Goal: Transaction & Acquisition: Purchase product/service

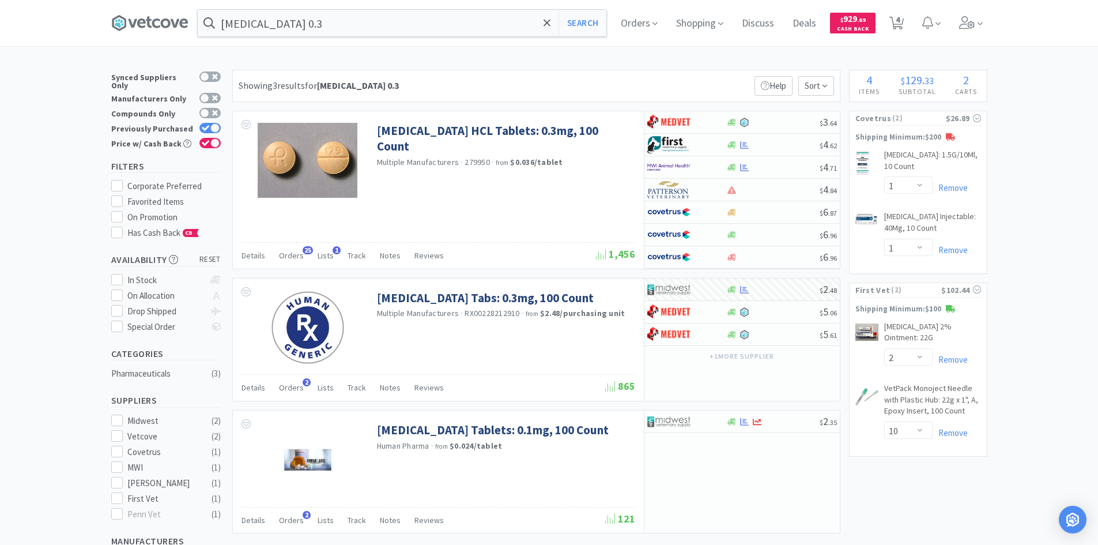
select select "1"
select select "2"
select select "10"
click at [1035, 172] on div "× Filter Results Synced Suppliers Only Manufacturers Only Compounds Only Previo…" at bounding box center [549, 426] width 1098 height 713
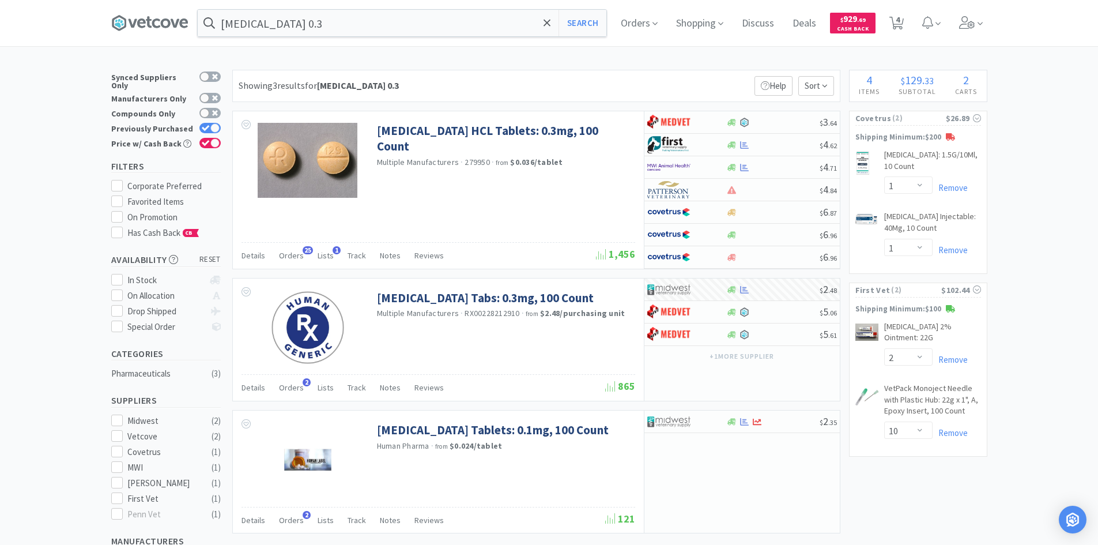
click at [1059, 426] on div "× Filter Results Synced Suppliers Only Manufacturers Only Compounds Only Previo…" at bounding box center [549, 426] width 1098 height 713
click at [1045, 317] on div "× Filter Results Synced Suppliers Only Manufacturers Only Compounds Only Previo…" at bounding box center [549, 426] width 1098 height 713
click at [349, 27] on input "[MEDICAL_DATA] 0.3" at bounding box center [402, 23] width 409 height 27
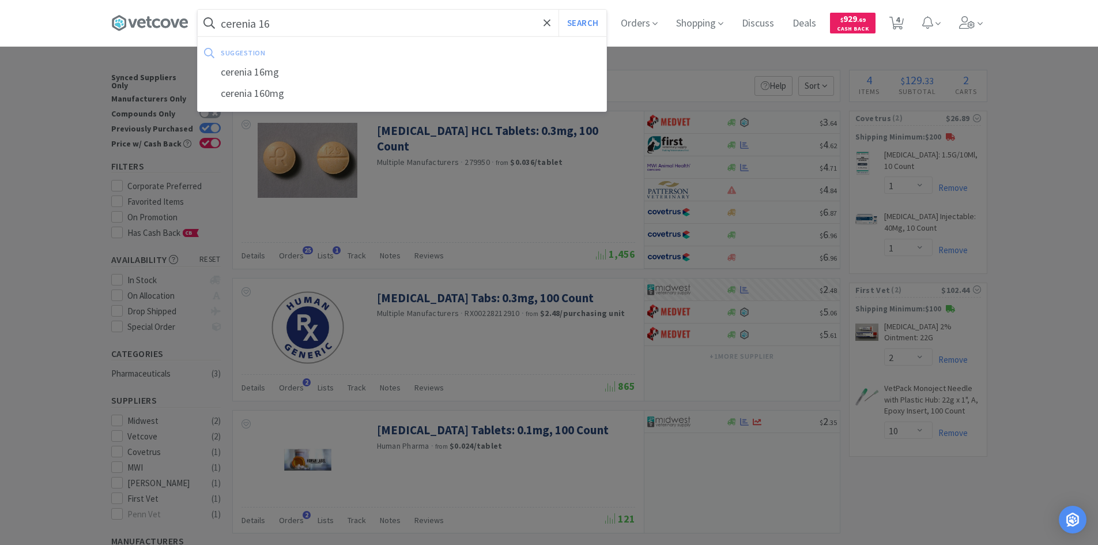
type input "cerenia 16"
click at [559, 10] on button "Search" at bounding box center [583, 23] width 48 height 27
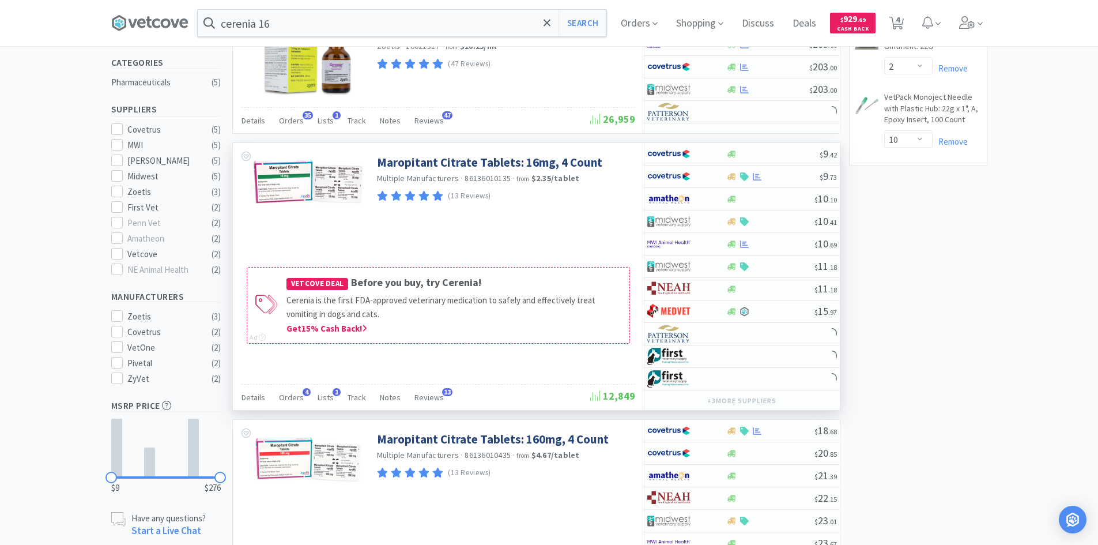
scroll to position [173, 0]
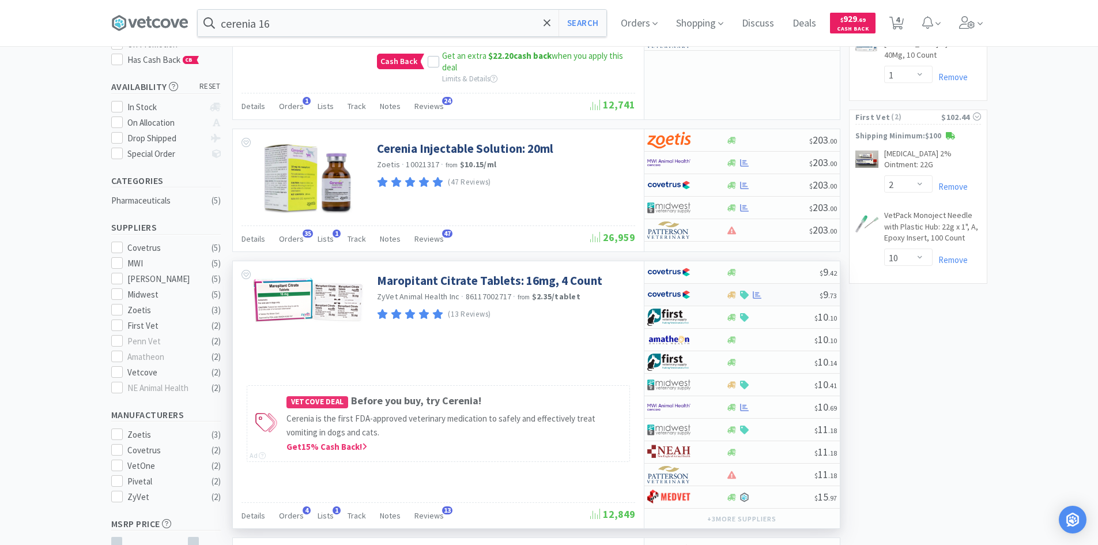
click at [707, 295] on div at bounding box center [679, 295] width 63 height 20
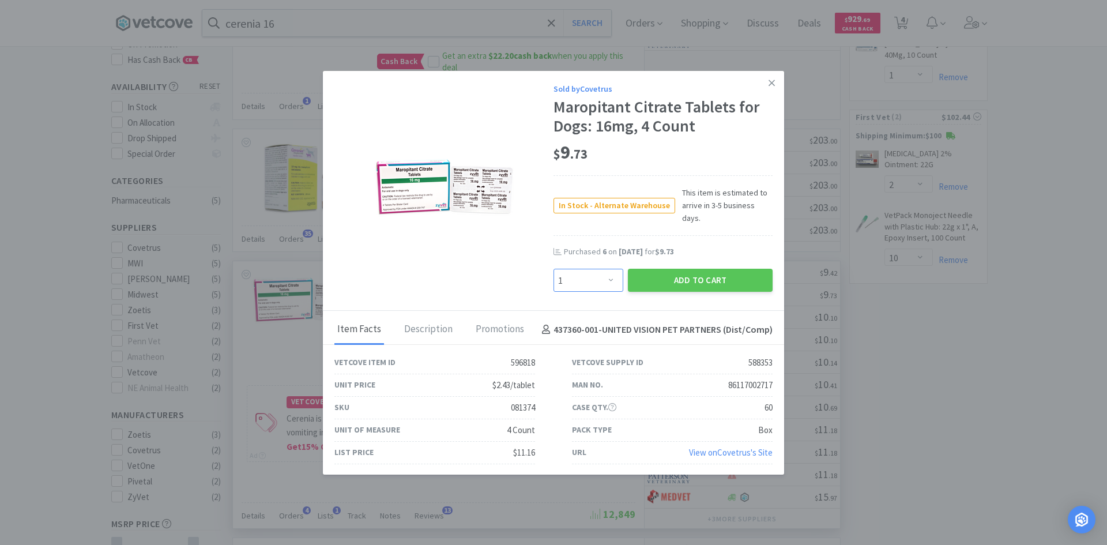
click at [604, 285] on select "Enter Quantity 1 2 3 4 5 6 7 8 9 10 11 12 13 14 15 16 17 18 19 20 Enter Quantity" at bounding box center [589, 280] width 70 height 23
select select "6"
click at [554, 269] on select "Enter Quantity 1 2 3 4 5 6 7 8 9 10 11 12 13 14 15 16 17 18 19 20 Enter Quantity" at bounding box center [589, 280] width 70 height 23
click at [668, 274] on button "Add to Cart" at bounding box center [700, 280] width 145 height 23
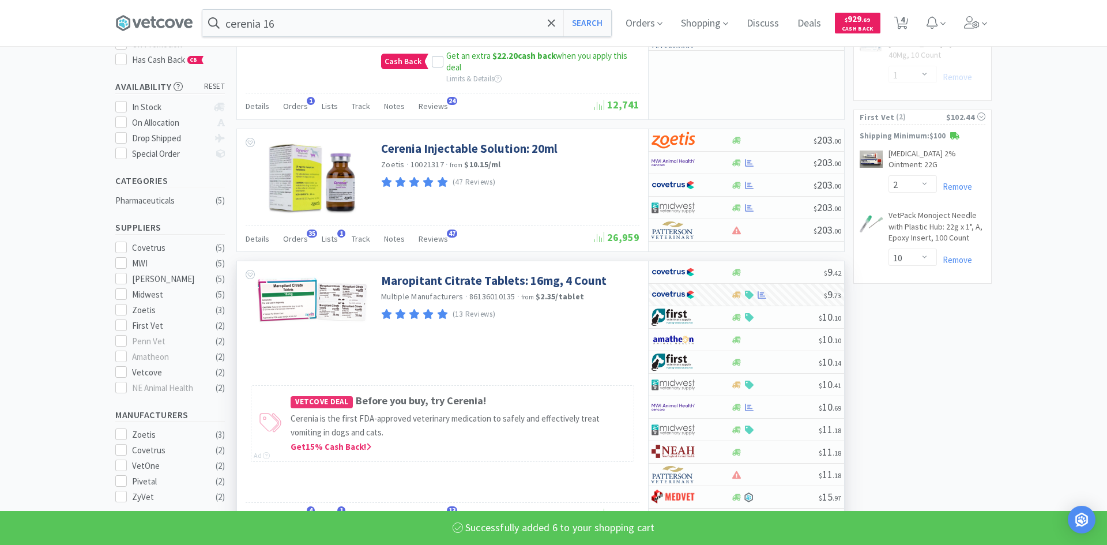
select select "6"
select select "1"
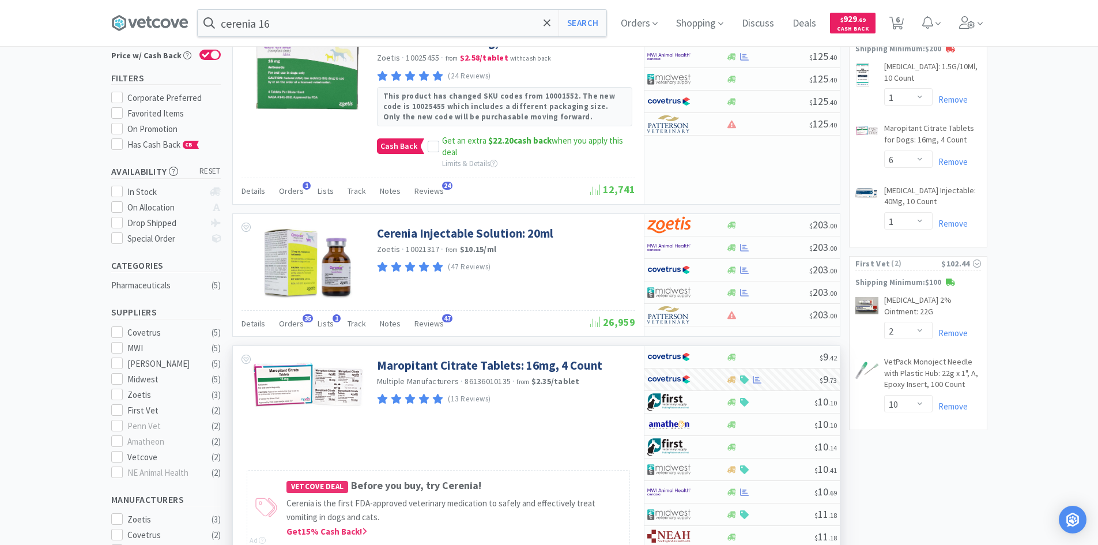
scroll to position [0, 0]
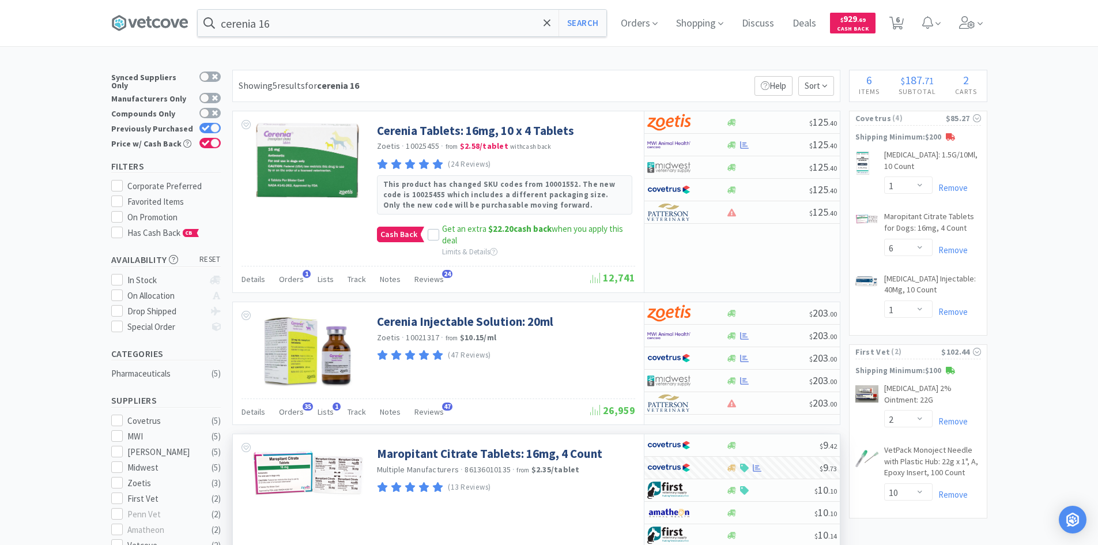
click at [434, 15] on input "cerenia 16" at bounding box center [402, 23] width 409 height 27
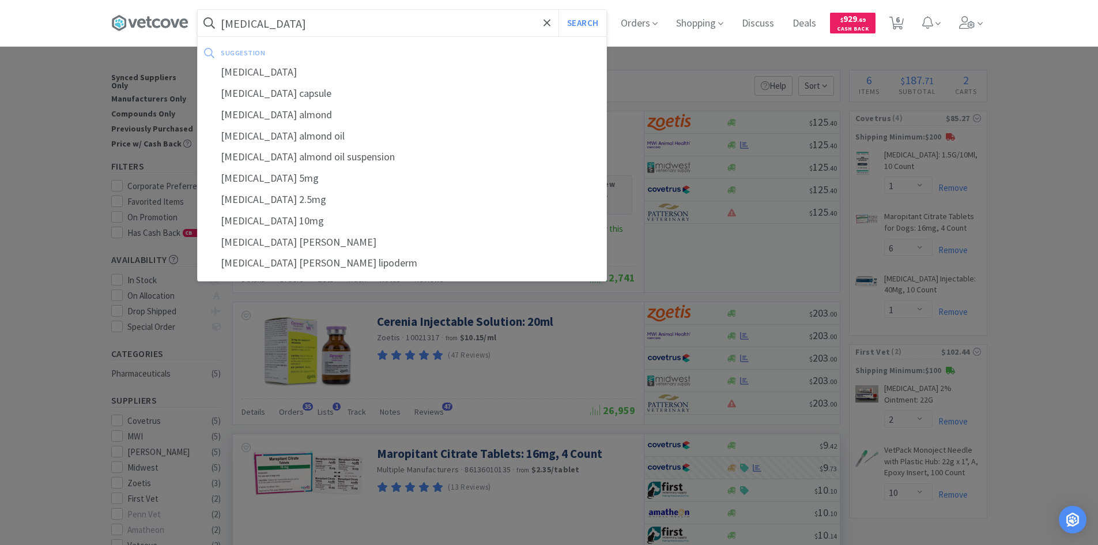
type input "[MEDICAL_DATA]"
click at [559, 10] on button "Search" at bounding box center [583, 23] width 48 height 27
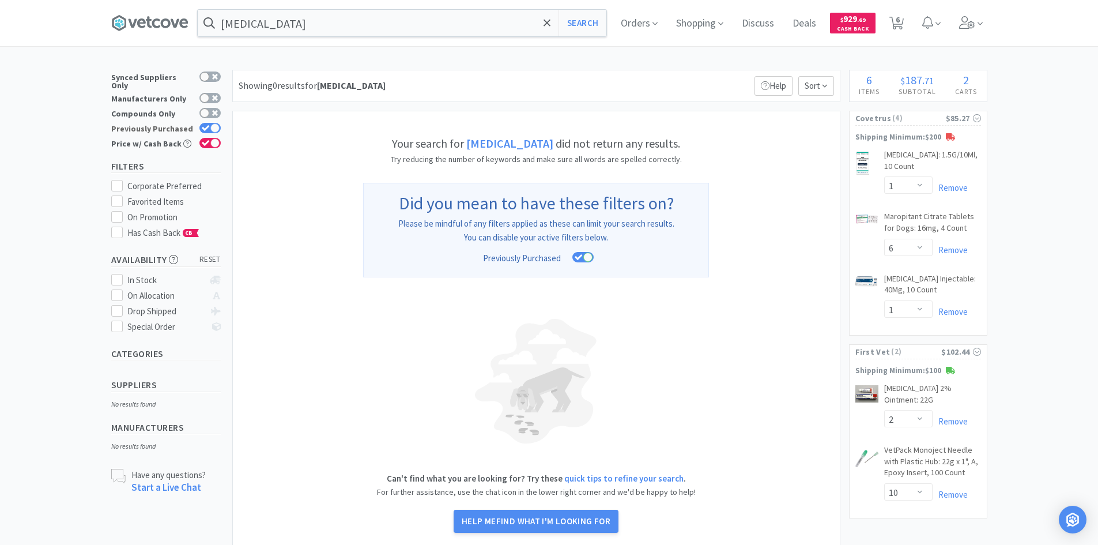
click at [213, 125] on div at bounding box center [214, 127] width 9 height 9
checkbox input "false"
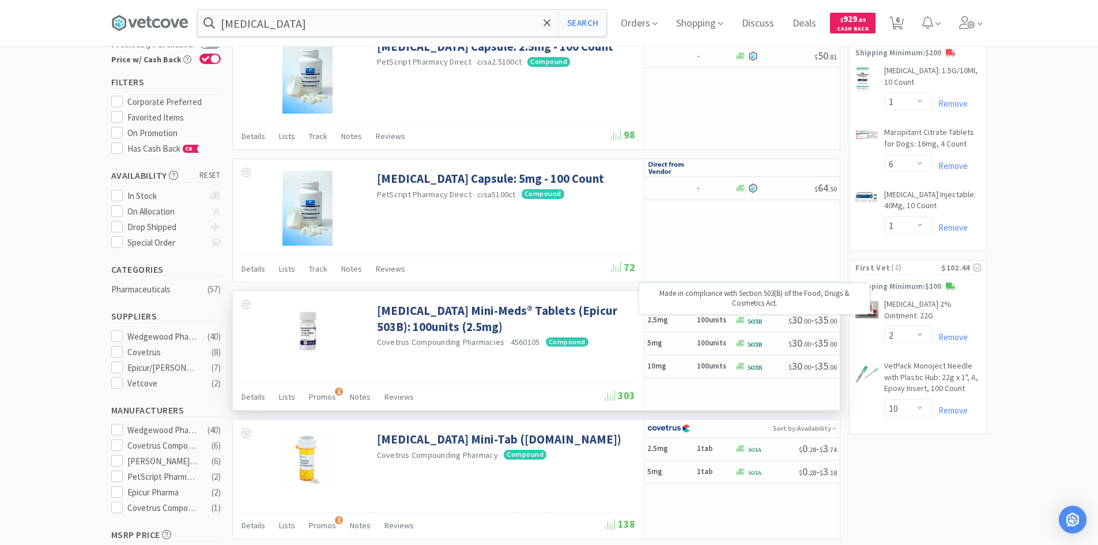
scroll to position [115, 0]
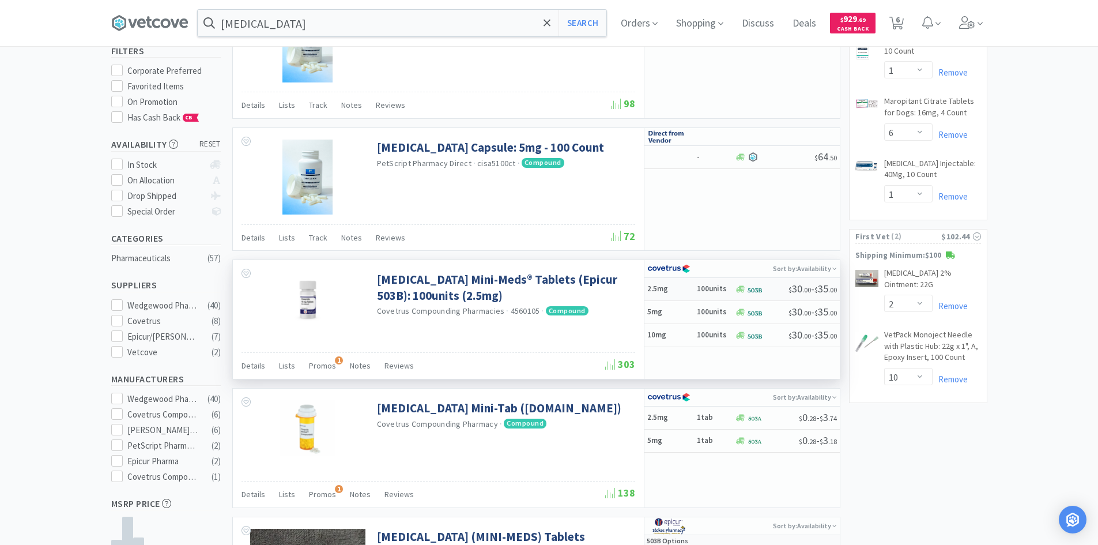
click at [688, 286] on h5 "2.5mg" at bounding box center [671, 289] width 46 height 10
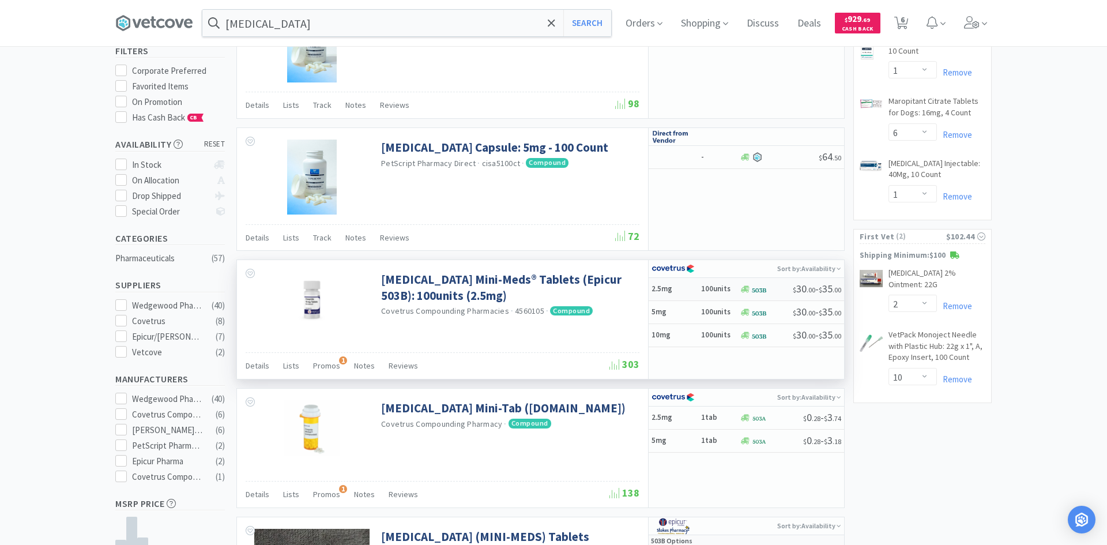
select select "1"
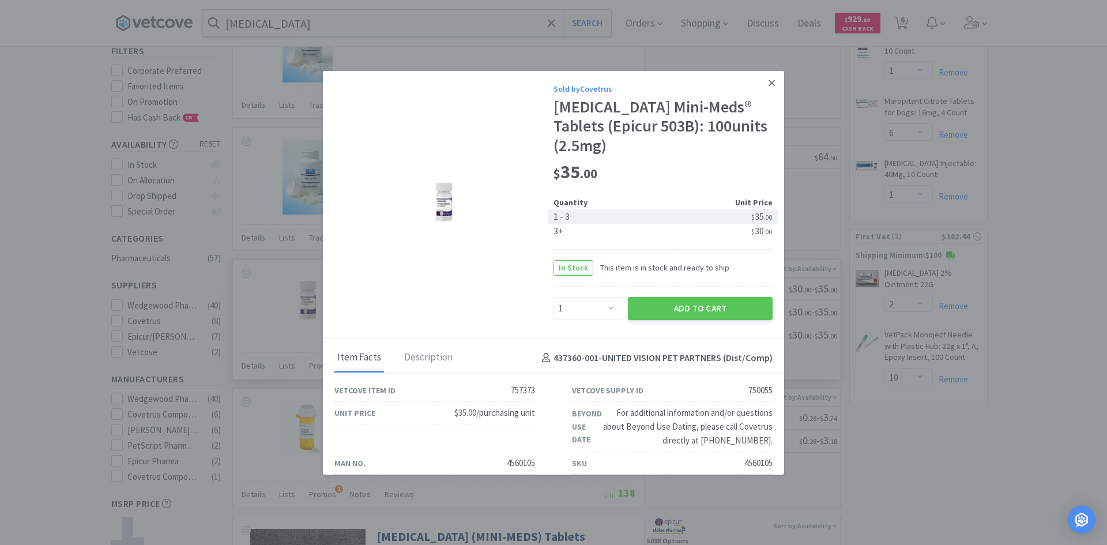
click at [769, 85] on icon at bounding box center [772, 83] width 6 height 10
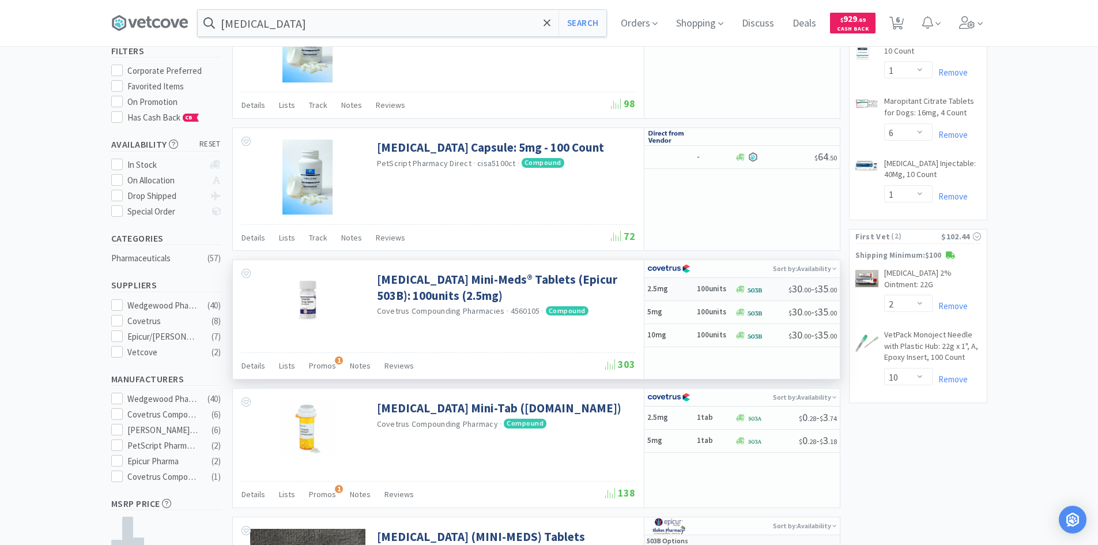
click at [722, 286] on h6 "100units" at bounding box center [714, 289] width 35 height 10
select select "1"
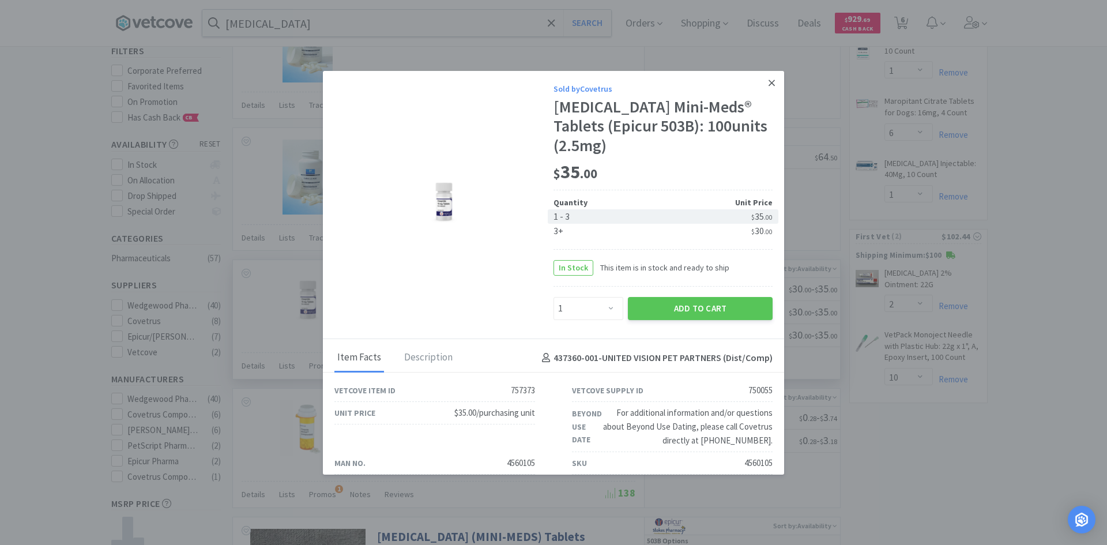
click at [769, 86] on icon at bounding box center [772, 83] width 6 height 10
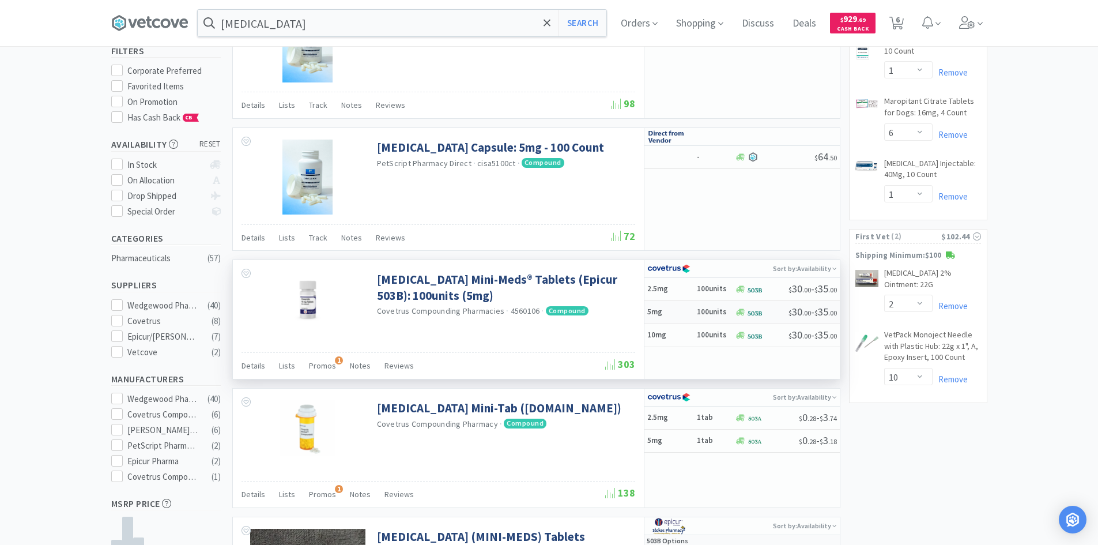
click at [730, 310] on h6 "100units" at bounding box center [714, 312] width 35 height 10
select select "1"
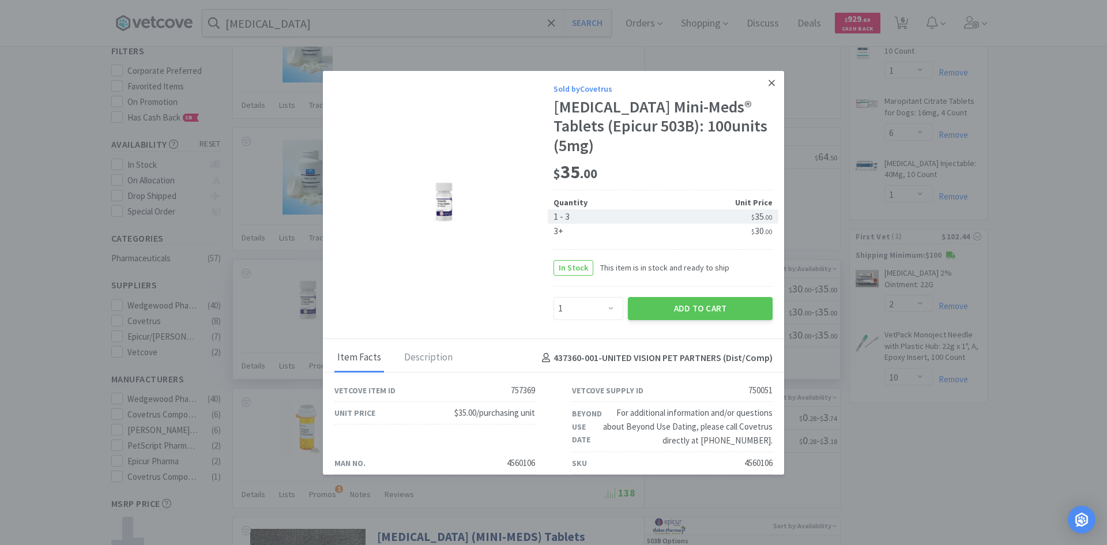
click at [769, 84] on icon at bounding box center [772, 83] width 6 height 6
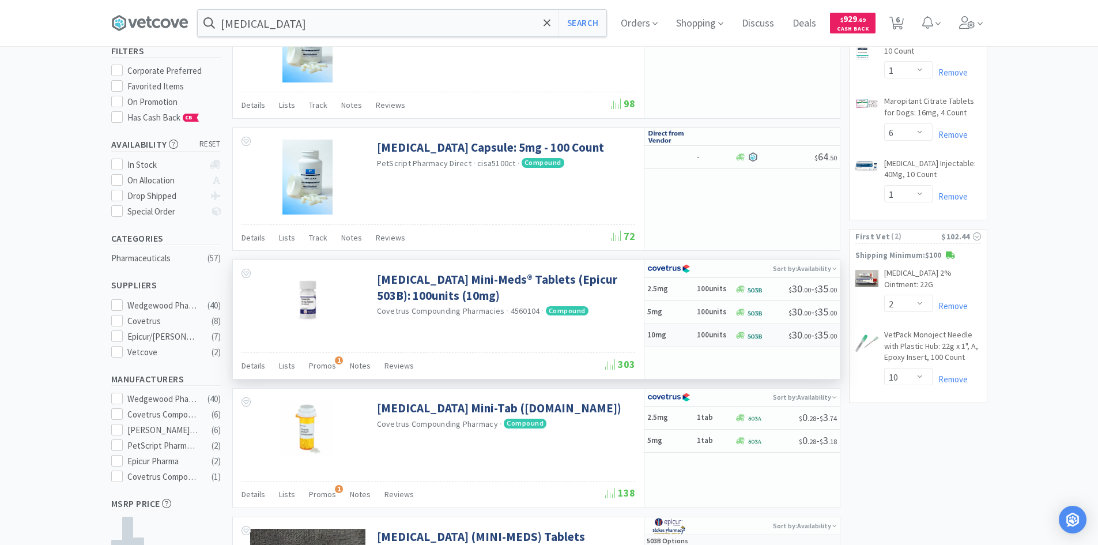
click at [727, 329] on div "10mg 100units" at bounding box center [692, 335] width 88 height 20
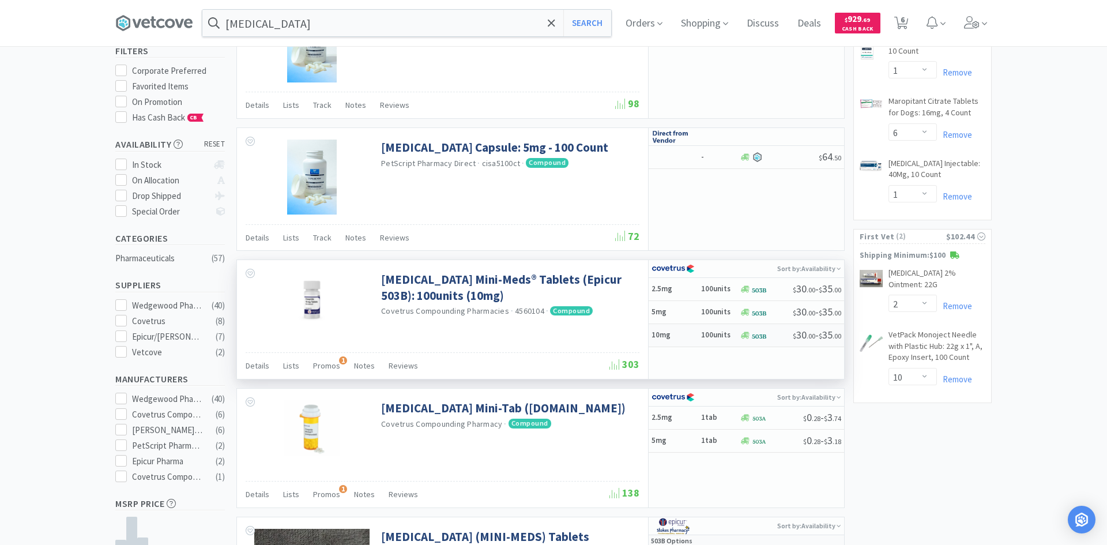
select select "1"
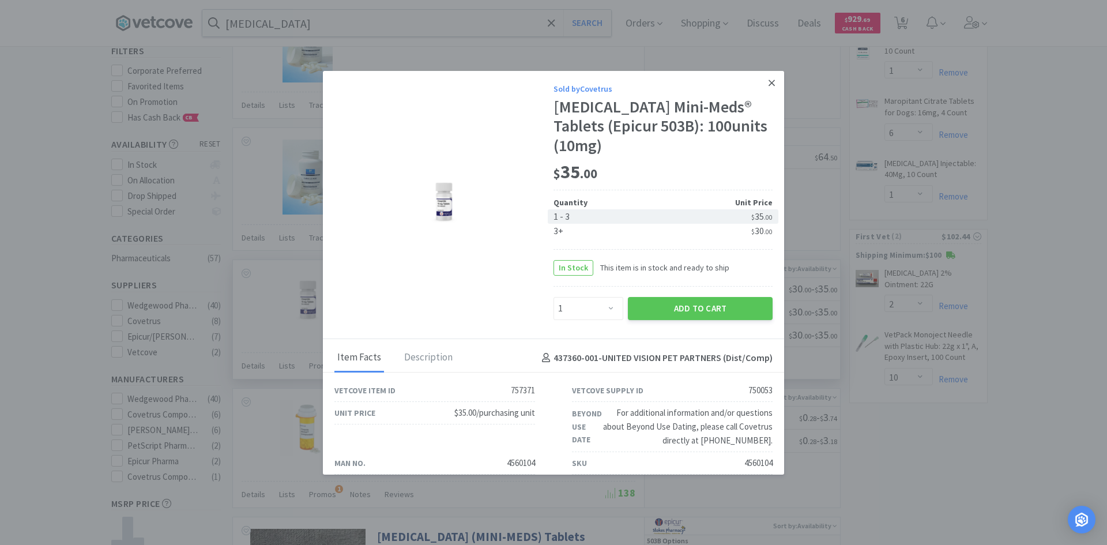
click at [768, 86] on link at bounding box center [772, 83] width 20 height 25
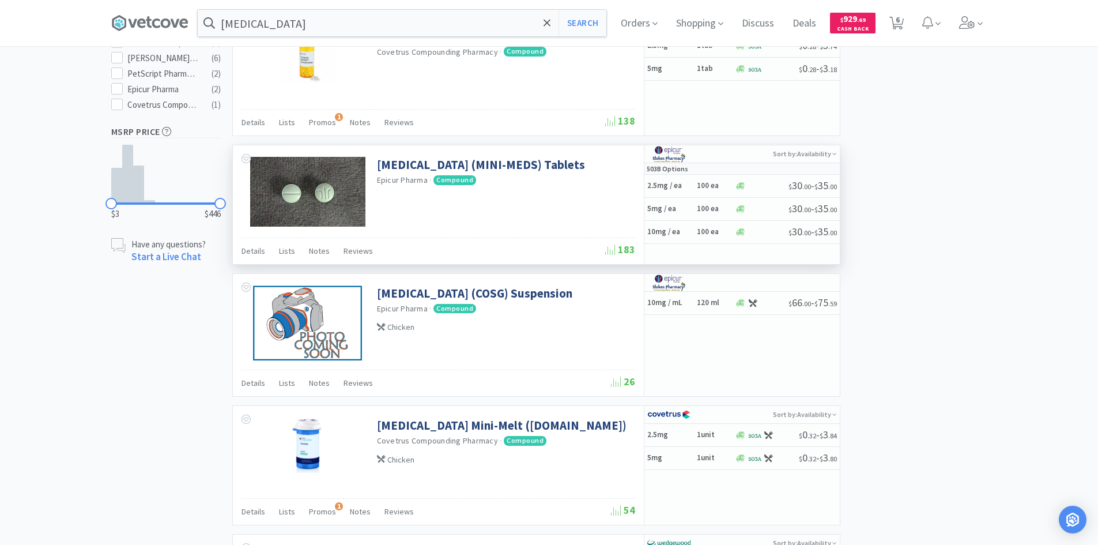
scroll to position [692, 0]
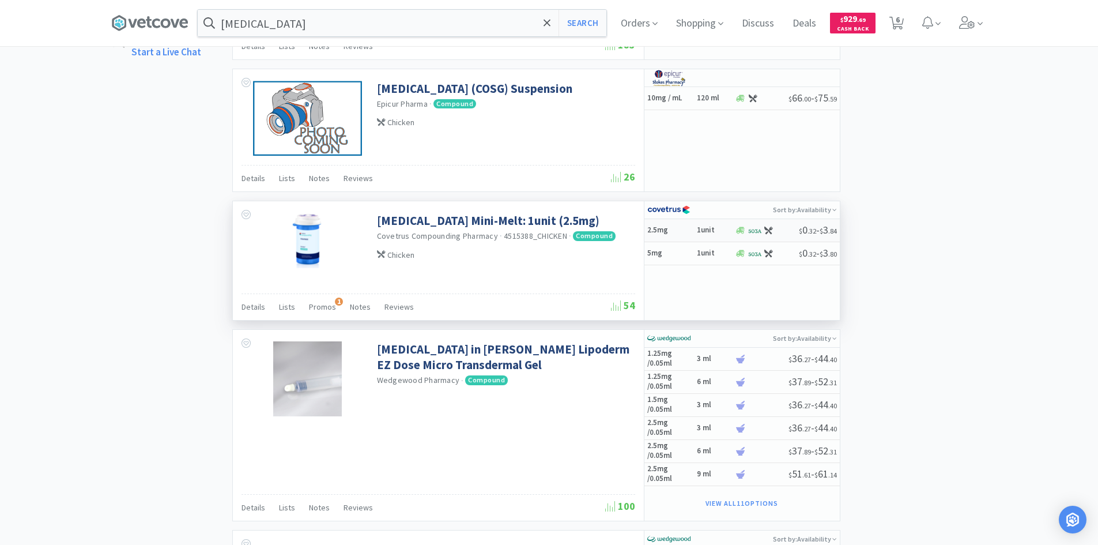
click at [676, 232] on h5 "2.5mg" at bounding box center [671, 230] width 46 height 10
select select "4515388_CHICKEN"
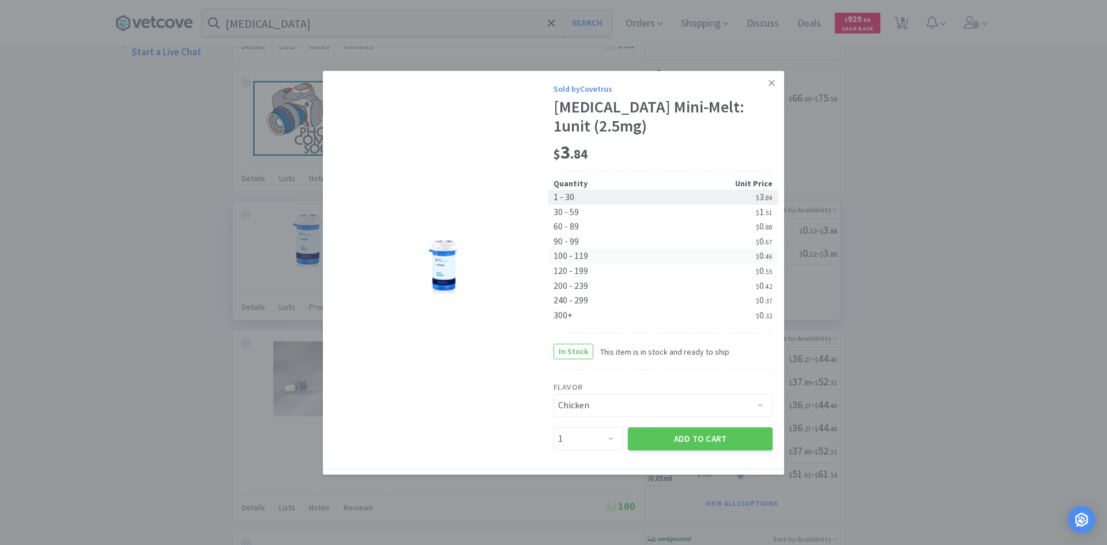
click at [667, 253] on div "$ 0 . 46" at bounding box center [718, 256] width 110 height 15
select select "100"
click at [769, 85] on icon at bounding box center [772, 83] width 6 height 6
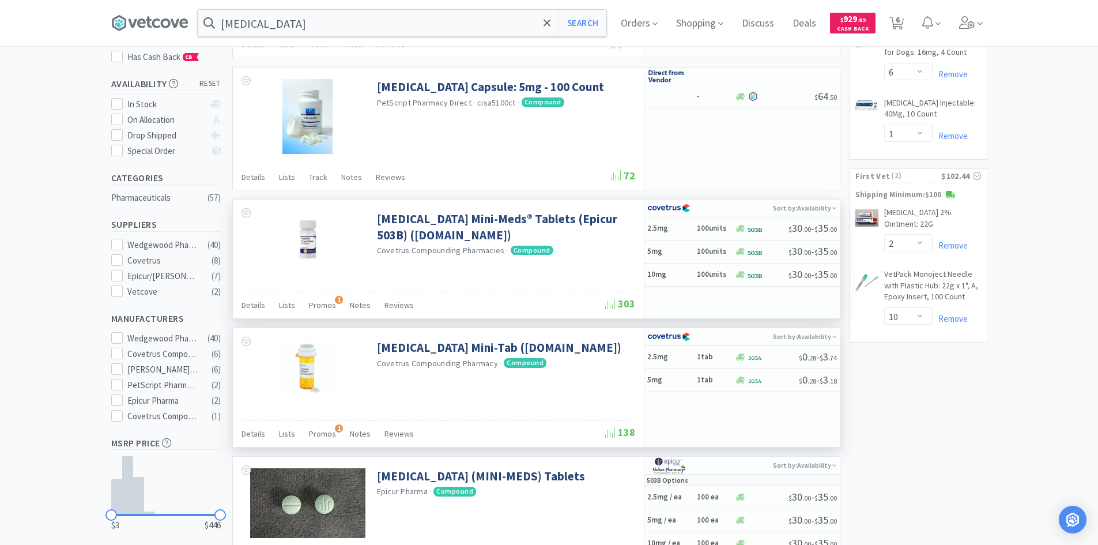
scroll to position [173, 0]
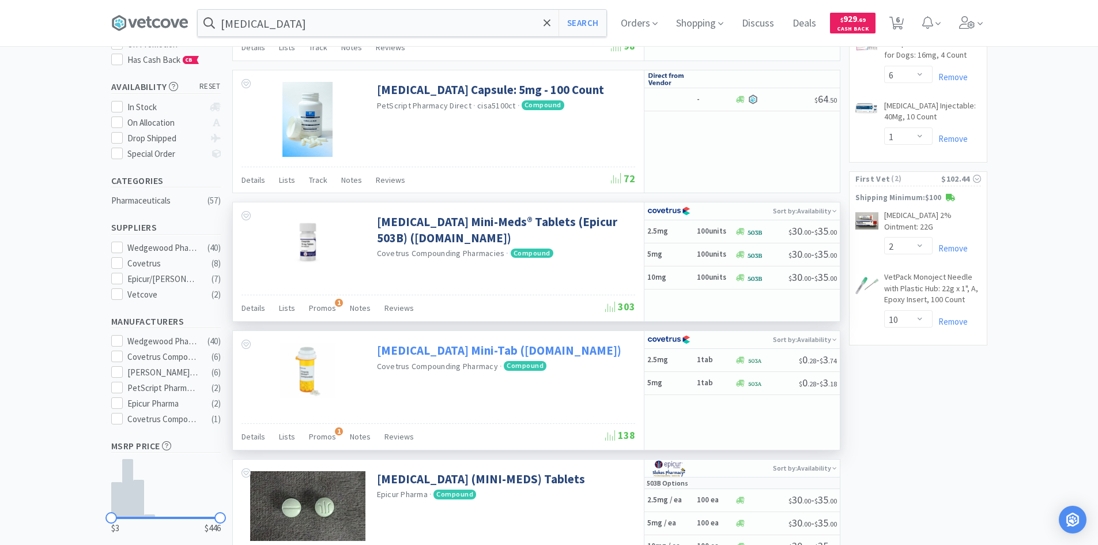
click at [460, 345] on link "[MEDICAL_DATA] Mini-Tab ([DOMAIN_NAME])" at bounding box center [499, 351] width 244 height 16
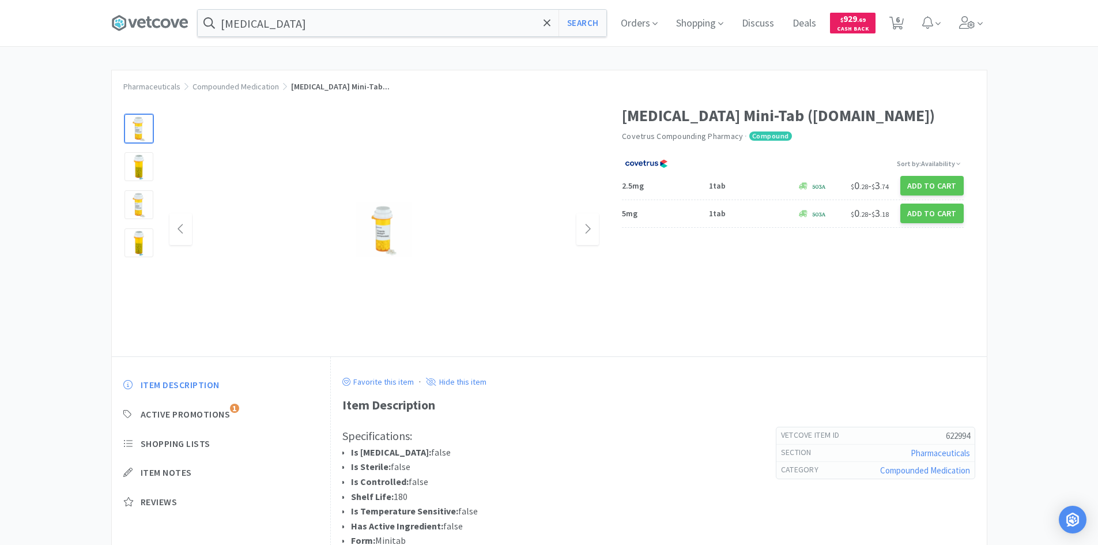
click at [394, 252] on img at bounding box center [383, 229] width 55 height 55
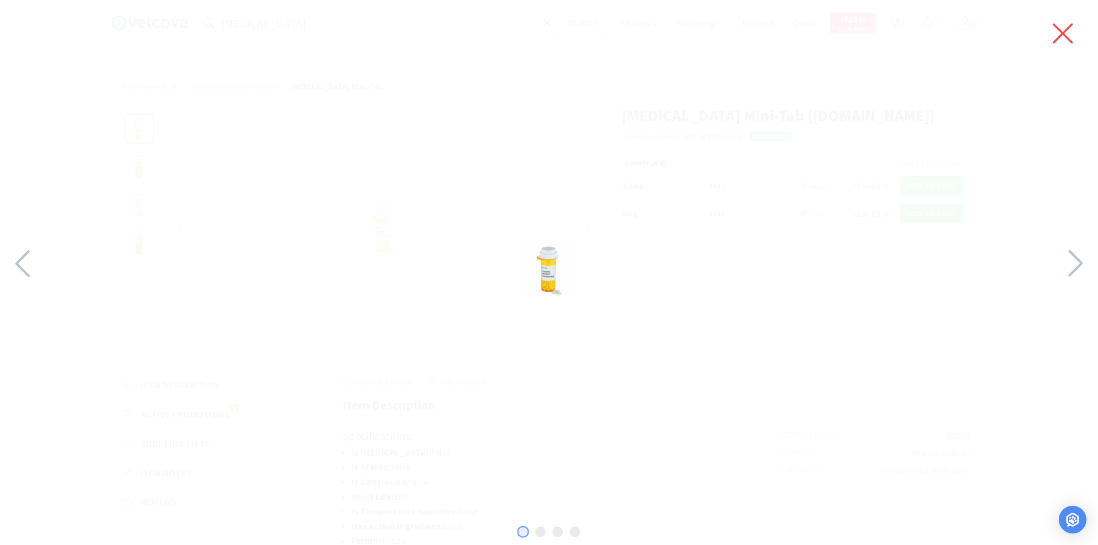
click at [1068, 39] on icon at bounding box center [1064, 34] width 20 height 20
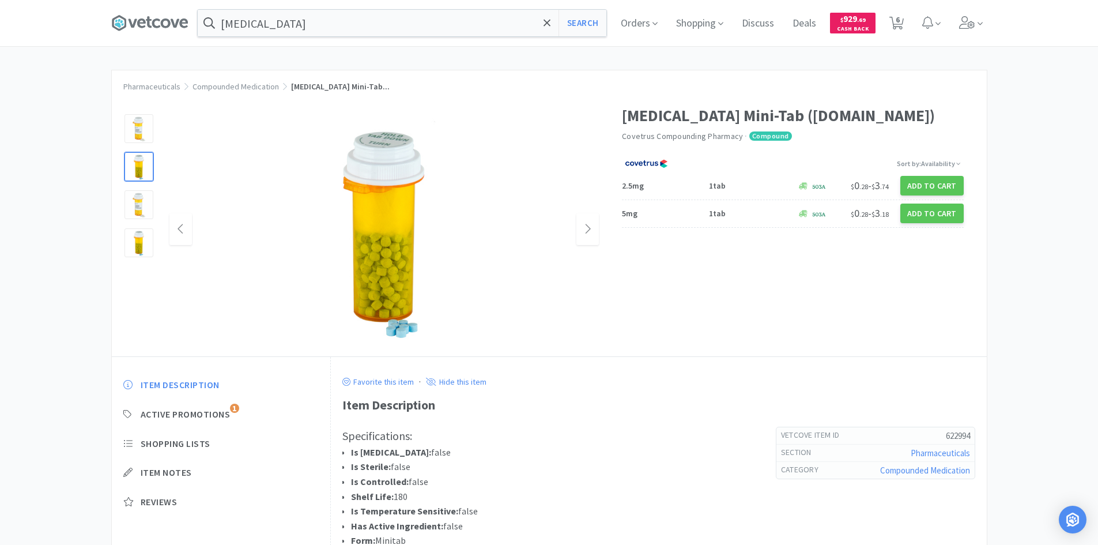
select select "1"
select select "6"
select select "1"
select select "2"
select select "10"
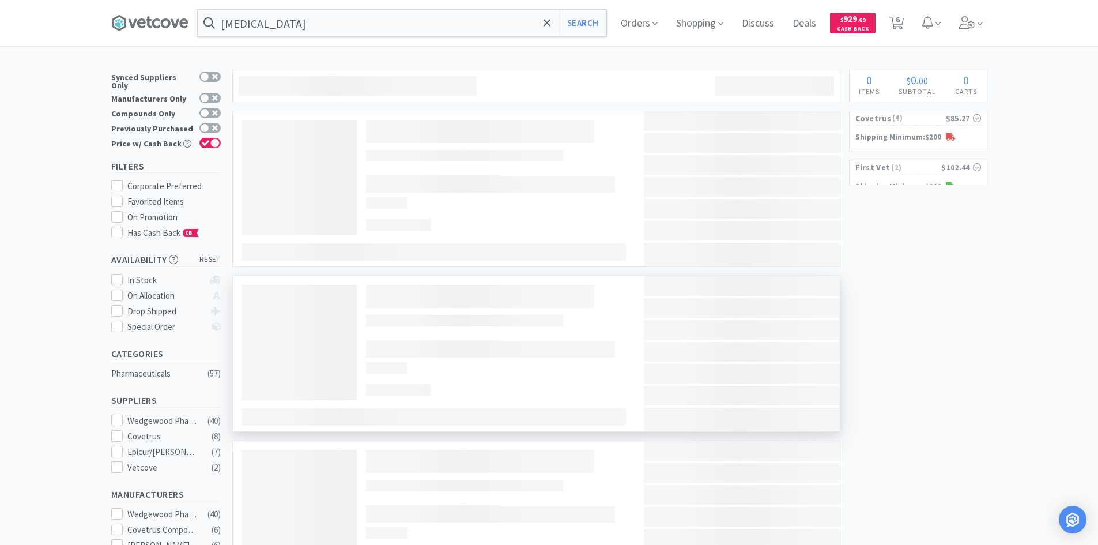
scroll to position [173, 0]
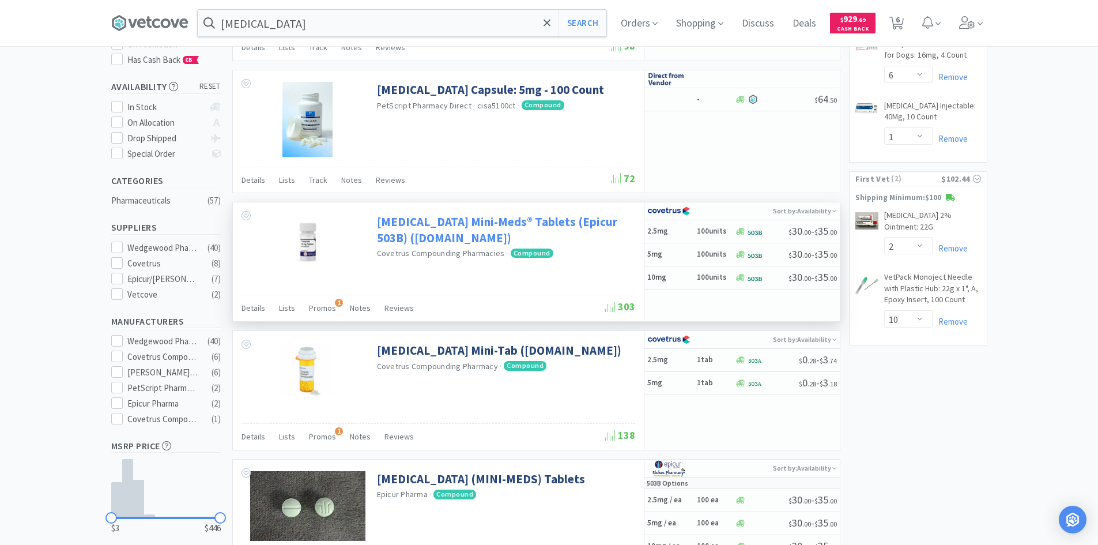
click at [445, 218] on link "[MEDICAL_DATA] Mini-Meds® Tablets (Epicur 503B) ([DOMAIN_NAME])" at bounding box center [504, 230] width 255 height 32
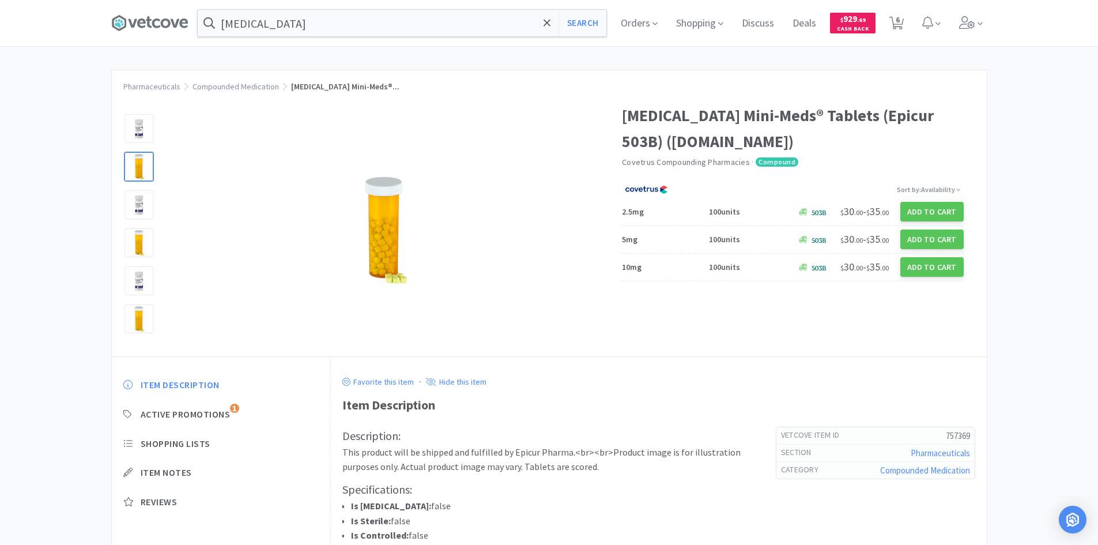
click at [140, 174] on div at bounding box center [139, 166] width 29 height 29
click at [398, 281] on img at bounding box center [383, 229] width 115 height 115
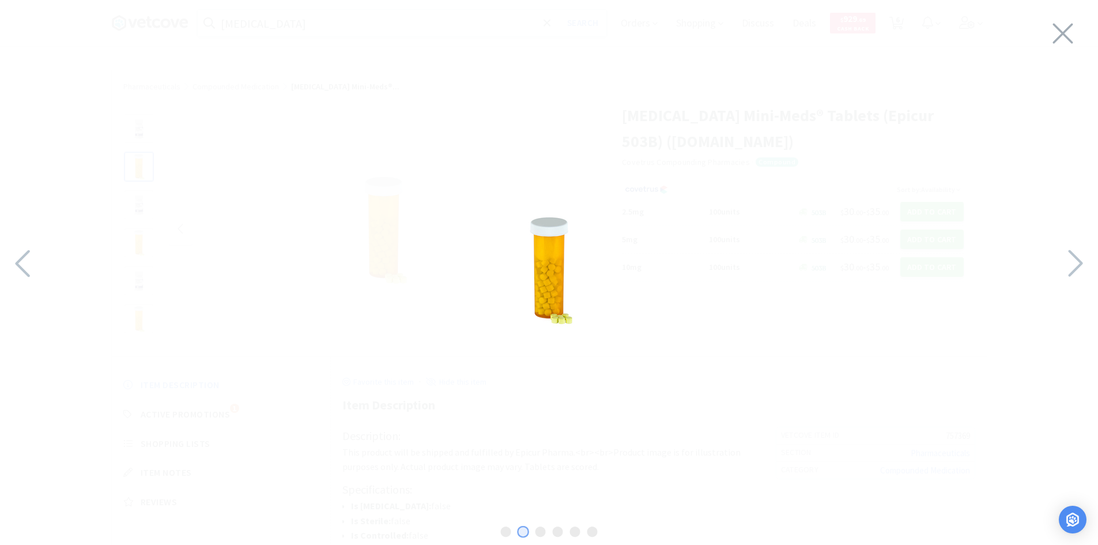
click at [571, 322] on img at bounding box center [549, 269] width 115 height 115
click at [573, 321] on div at bounding box center [549, 270] width 1098 height 516
click at [576, 321] on div at bounding box center [549, 270] width 1098 height 516
click at [1073, 28] on icon at bounding box center [1063, 33] width 24 height 32
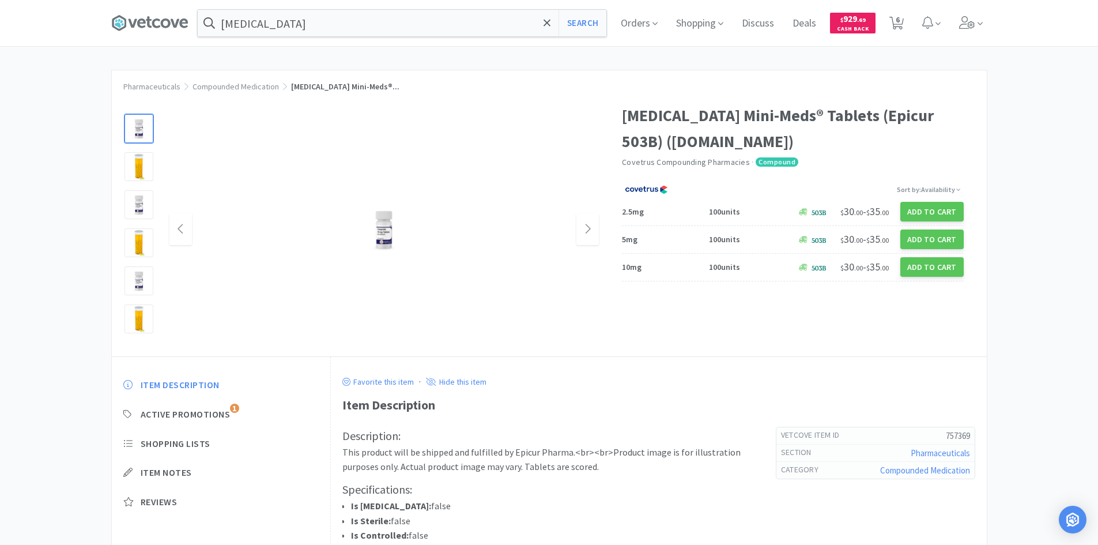
scroll to position [173, 0]
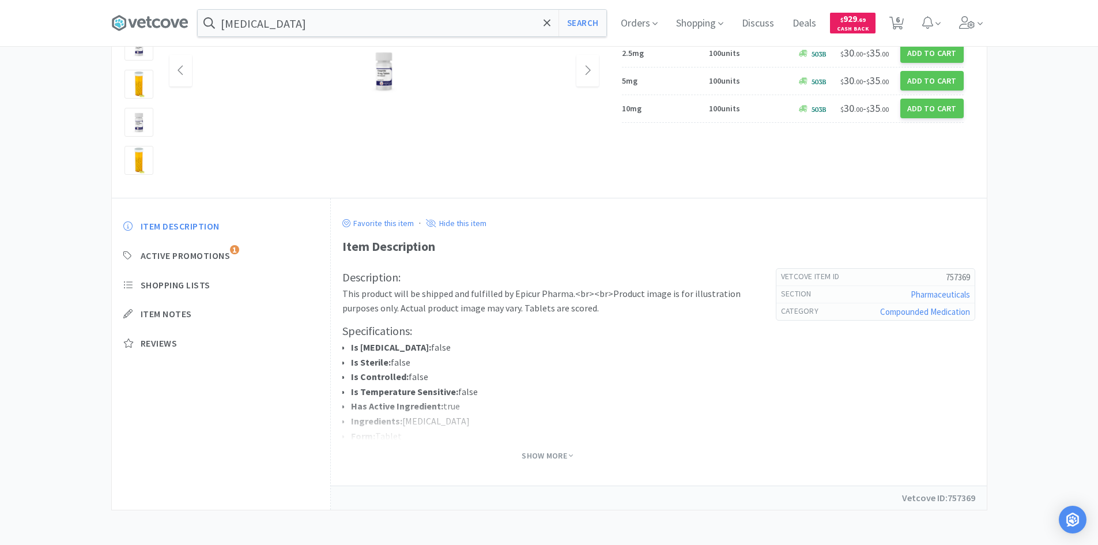
select select "1"
select select "6"
select select "1"
select select "2"
select select "10"
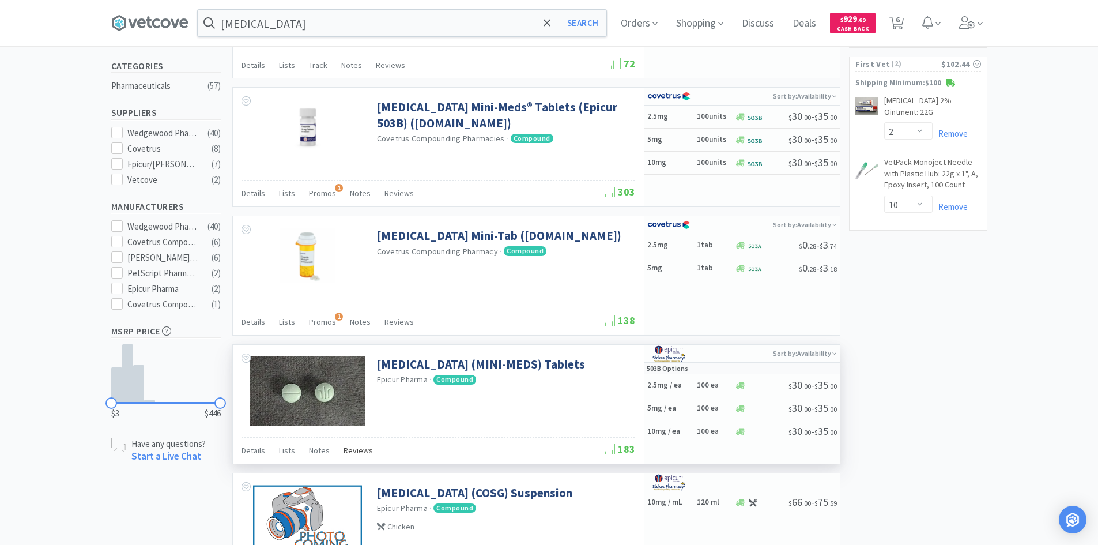
scroll to position [288, 0]
click at [561, 416] on div "[MEDICAL_DATA] (MINI-MEDS) Tablets Epicur Pharma · Compound" at bounding box center [438, 390] width 411 height 92
click at [419, 365] on link "[MEDICAL_DATA] (MINI-MEDS) Tablets" at bounding box center [481, 364] width 208 height 16
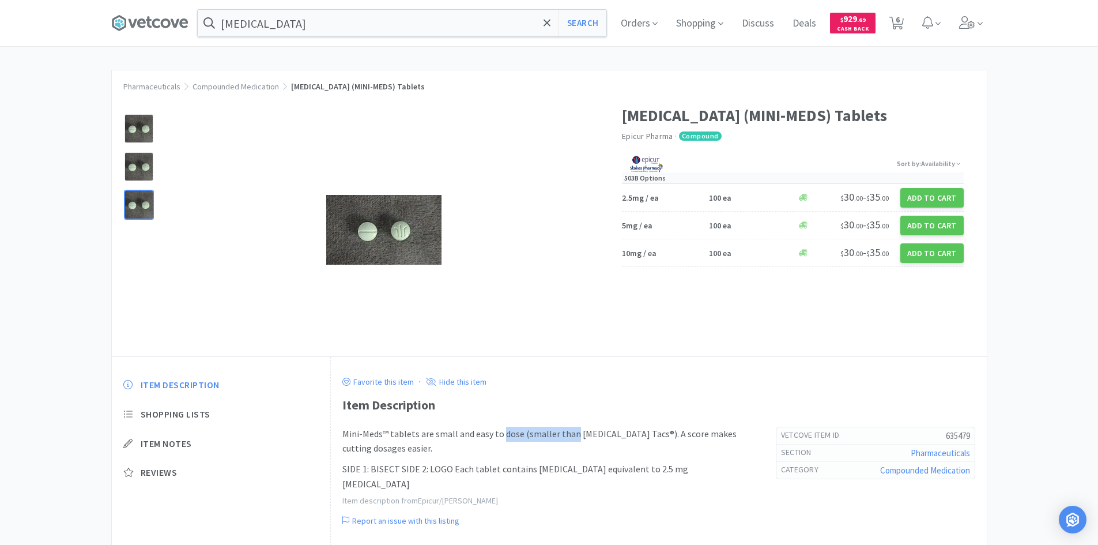
drag, startPoint x: 500, startPoint y: 437, endPoint x: 579, endPoint y: 437, distance: 79.0
click at [575, 437] on p "Mini-Meds™ tablets are small and easy to dose (smaller than [MEDICAL_DATA] Tacs…" at bounding box center [548, 441] width 411 height 29
click at [585, 437] on p "Mini-Meds™ tablets are small and easy to dose (smaller than [MEDICAL_DATA] Tacs…" at bounding box center [548, 441] width 411 height 29
drag, startPoint x: 615, startPoint y: 435, endPoint x: 691, endPoint y: 435, distance: 75.5
click at [691, 435] on p "Mini-Meds™ tablets are small and easy to dose (smaller than [MEDICAL_DATA] Tacs…" at bounding box center [548, 441] width 411 height 29
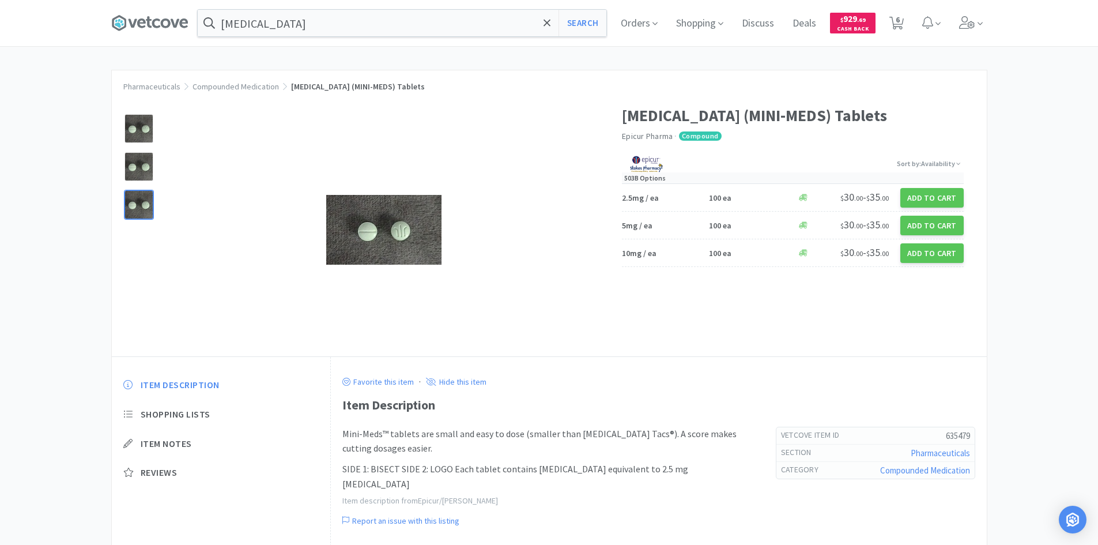
click at [693, 445] on p "Mini-Meds™ tablets are small and easy to dose (smaller than [MEDICAL_DATA] Tacs…" at bounding box center [548, 441] width 411 height 29
click at [533, 308] on div at bounding box center [385, 229] width 430 height 231
click at [571, 151] on div at bounding box center [385, 229] width 430 height 231
click at [937, 227] on button "Add to Cart" at bounding box center [932, 226] width 63 height 20
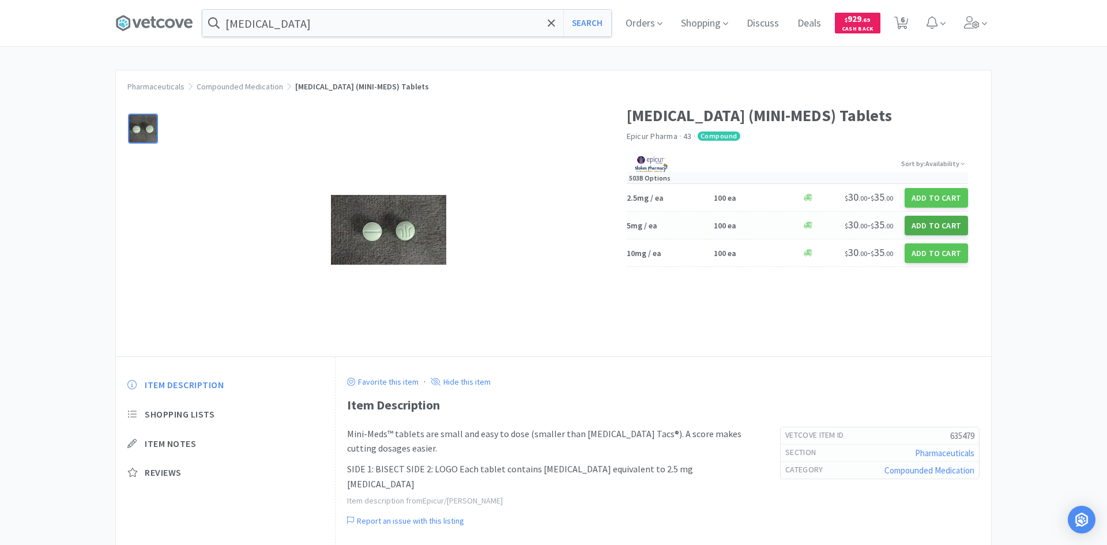
select select "1"
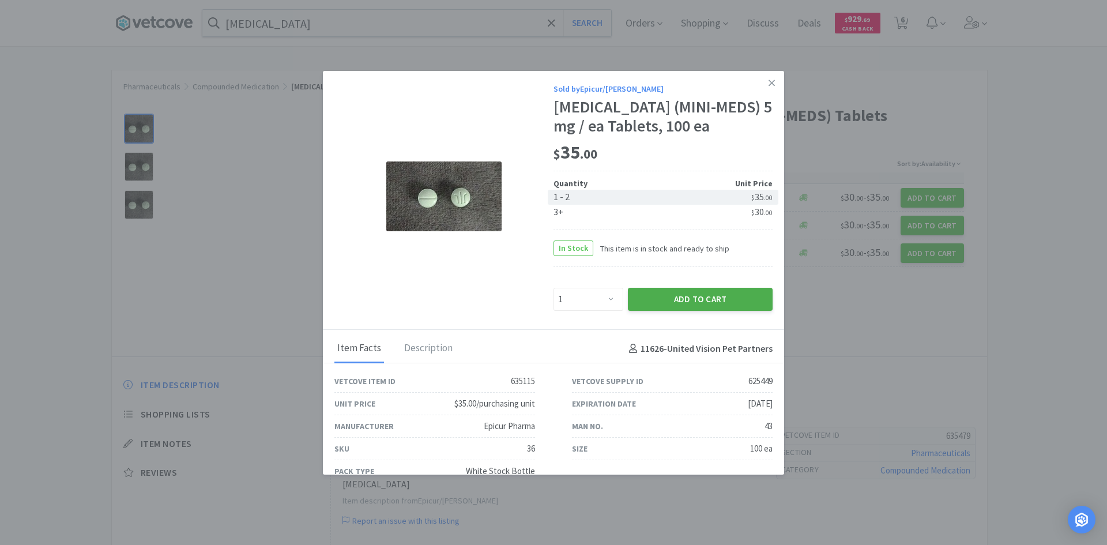
click at [686, 306] on button "Add to Cart" at bounding box center [700, 299] width 145 height 23
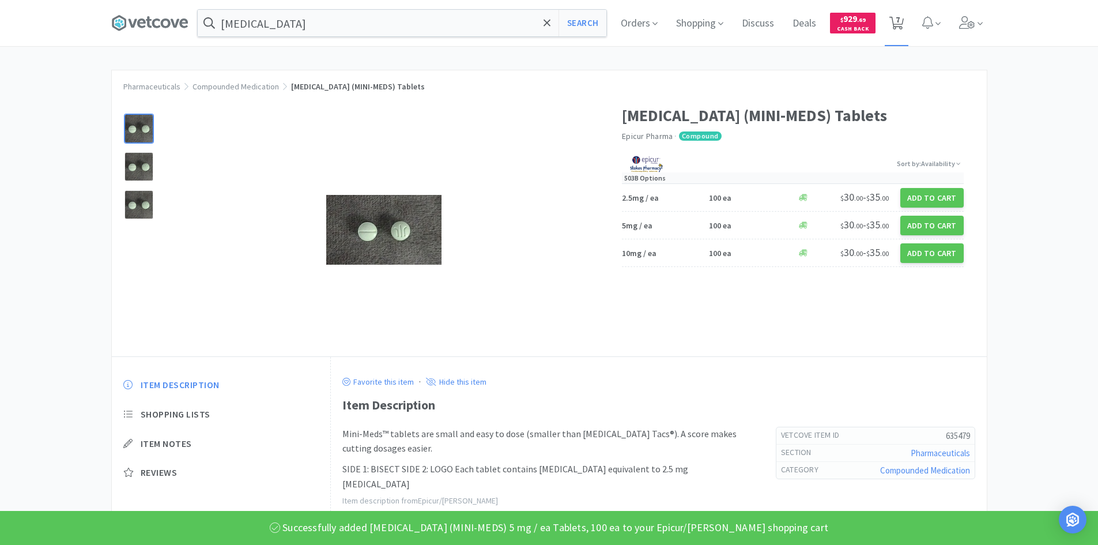
click at [897, 25] on icon at bounding box center [897, 23] width 14 height 13
select select "1"
select select "6"
select select "1"
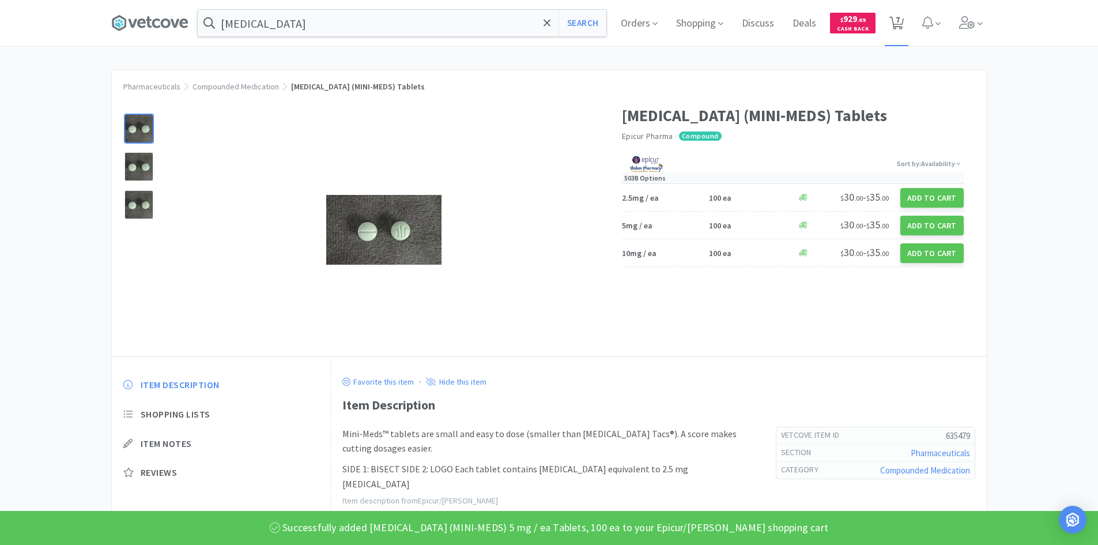
select select "2"
select select "10"
select select "1"
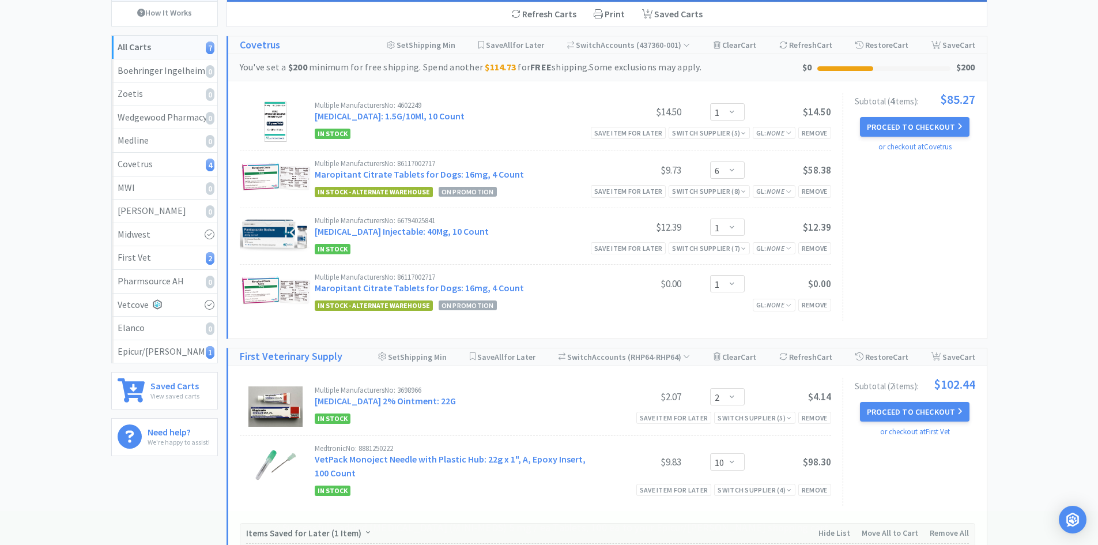
scroll to position [404, 0]
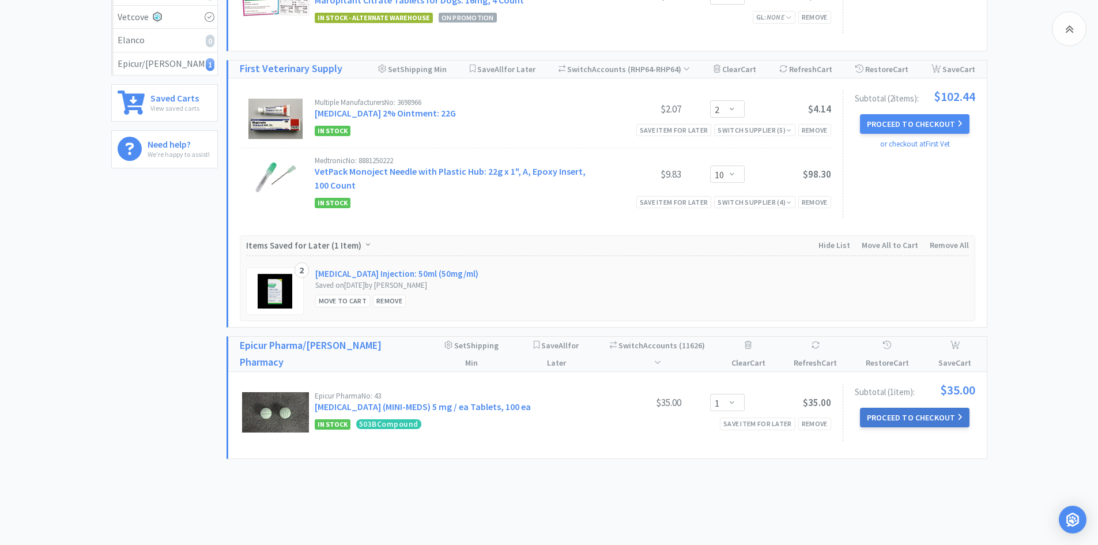
click at [884, 408] on button "Proceed to Checkout" at bounding box center [915, 418] width 110 height 20
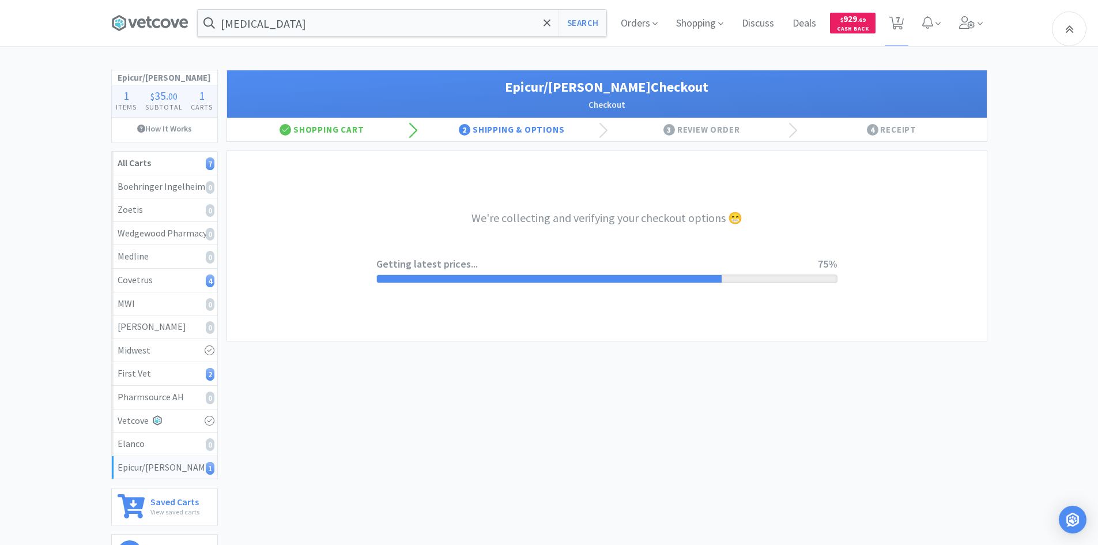
select select "0"
select select "754145438_3_2029"
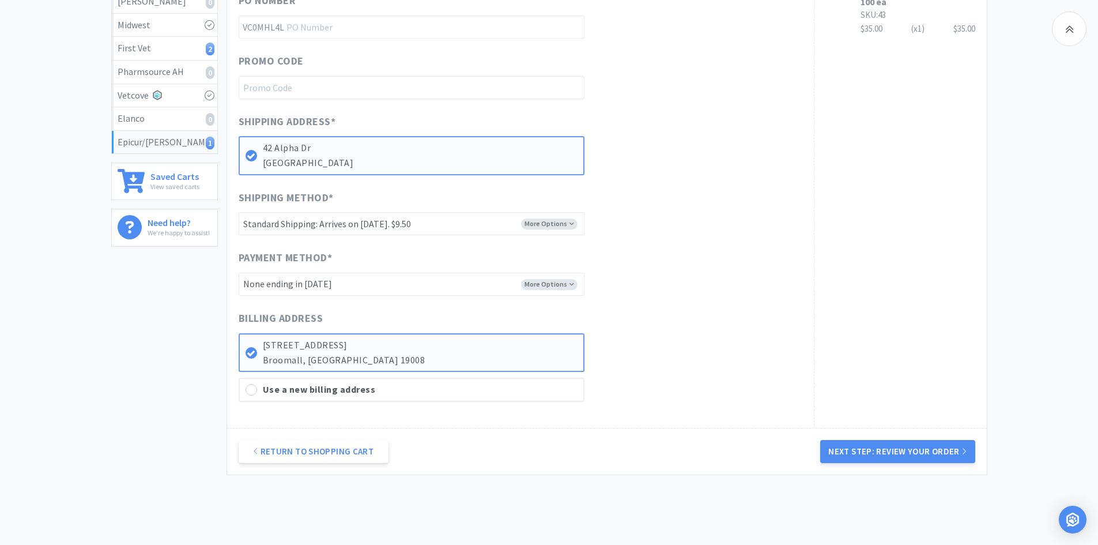
scroll to position [346, 0]
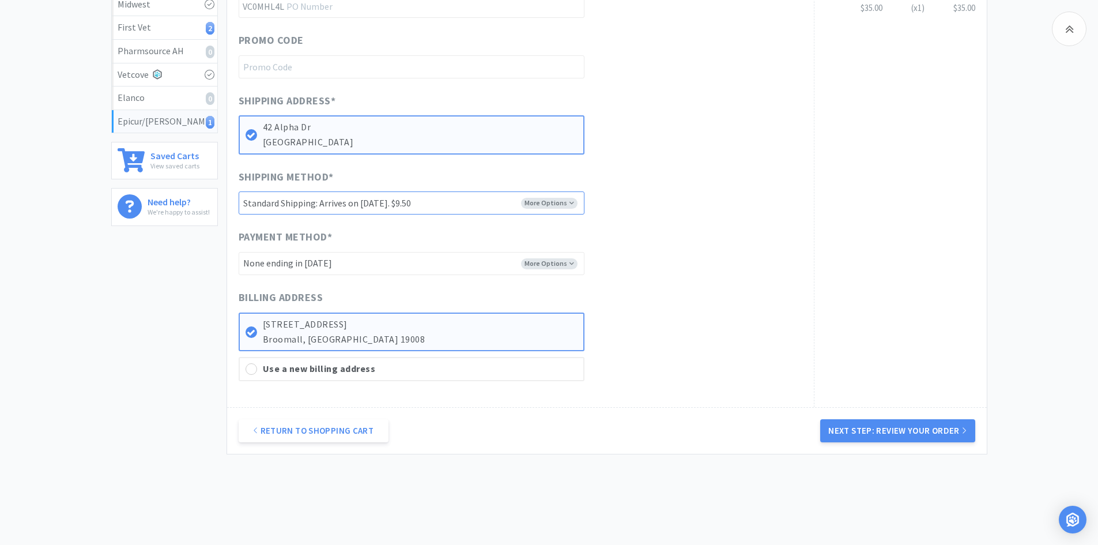
click at [554, 212] on select "-------- Standard Shipping: Arrives on [DATE]. $9.50 UPS - 2nd Day Air A.M.®: A…" at bounding box center [412, 202] width 346 height 23
click at [554, 207] on select "-------- Standard Shipping: Arrives on [DATE]. $9.50 UPS - 2nd Day Air A.M.®: A…" at bounding box center [412, 202] width 346 height 23
click at [650, 239] on div "Payment Method * More Options -------- None ending in [DATE]" at bounding box center [521, 252] width 564 height 46
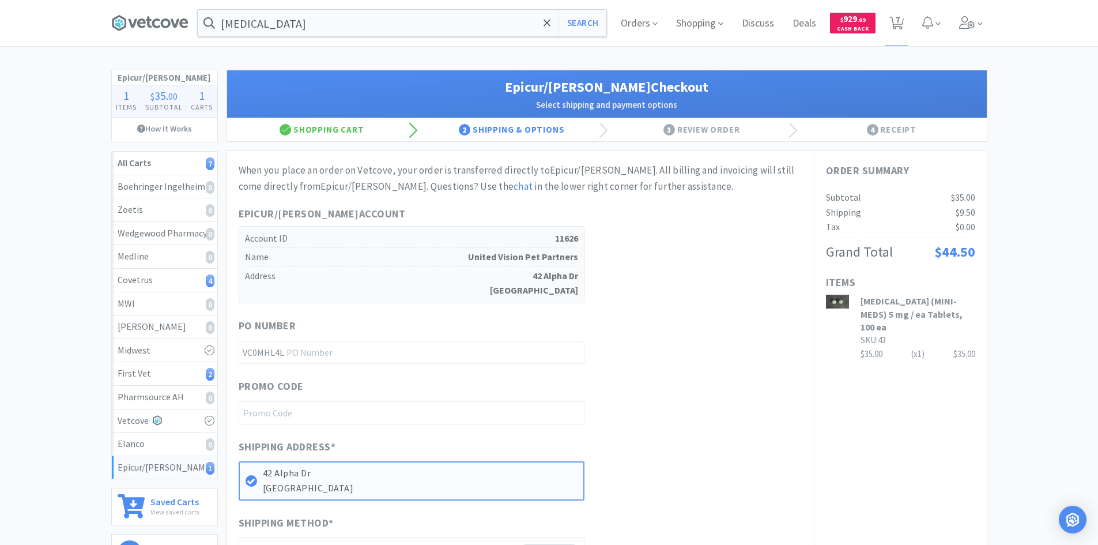
click at [707, 295] on div "Epicur/[PERSON_NAME] Account Account ID 11626 Name United Vision Pet Partners A…" at bounding box center [521, 254] width 564 height 97
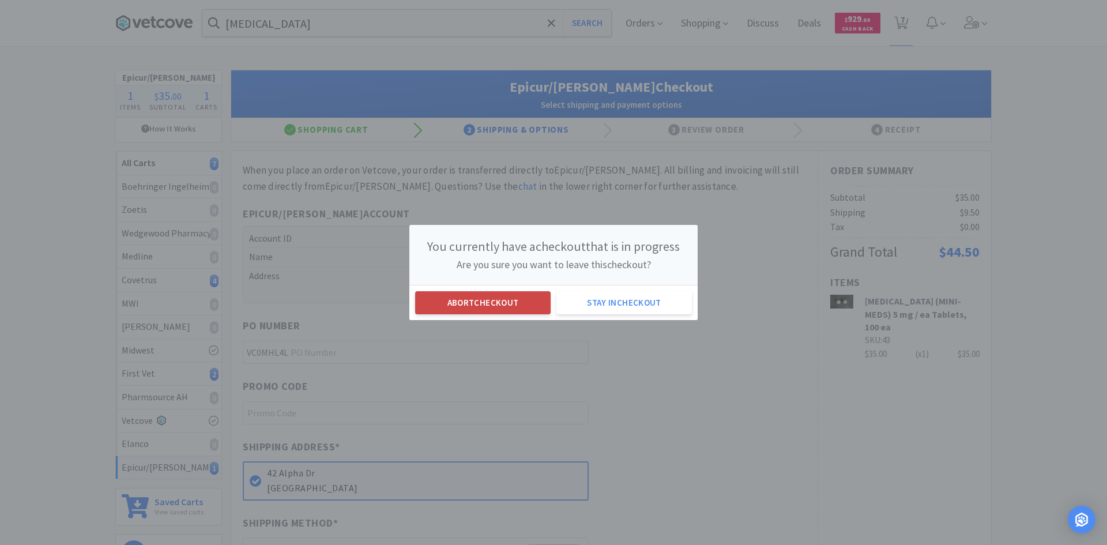
click at [456, 300] on button "Abort checkout" at bounding box center [483, 302] width 136 height 23
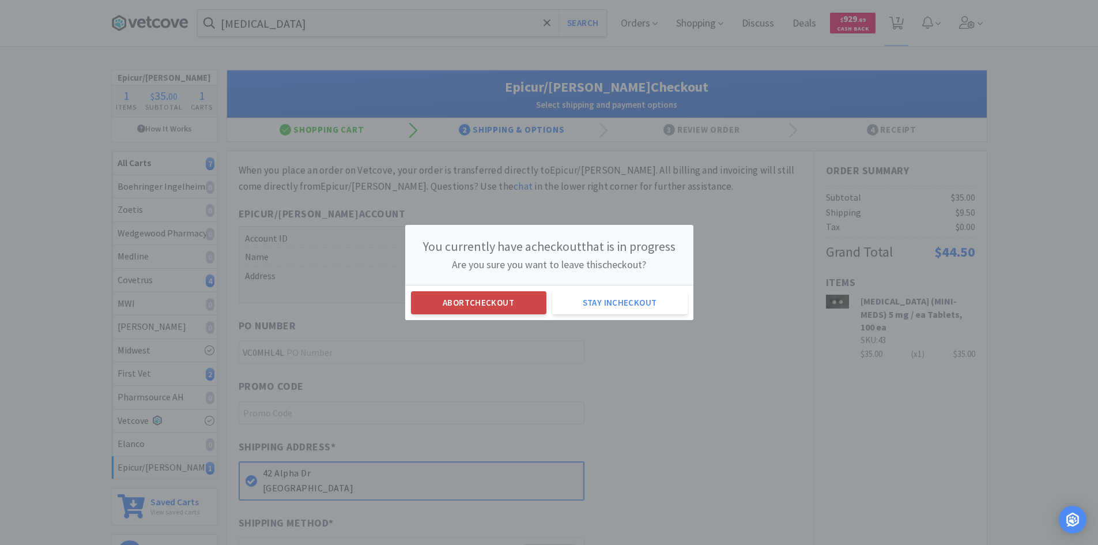
select select "1"
select select "6"
select select "1"
select select "2"
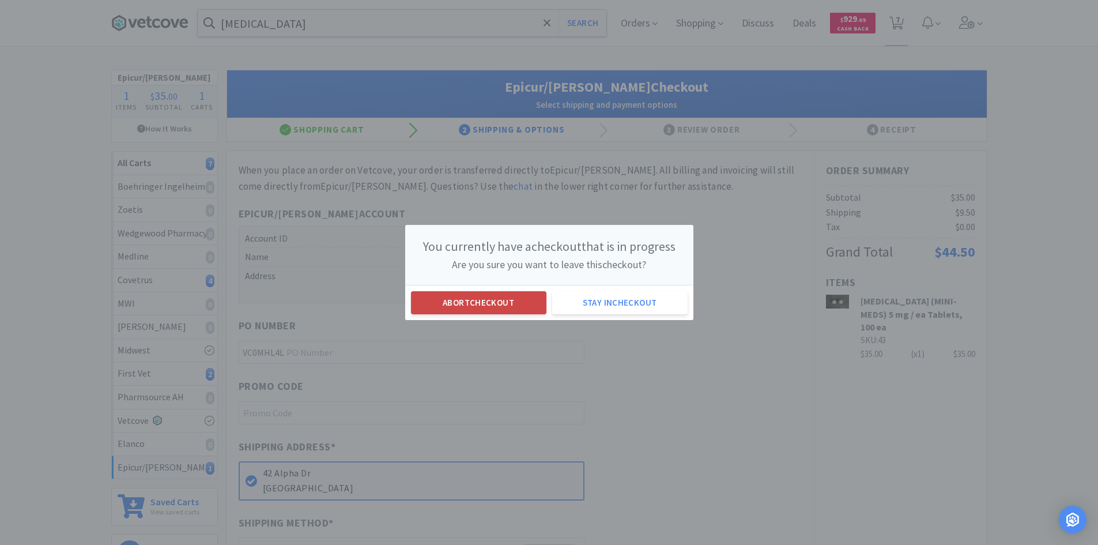
select select "10"
select select "1"
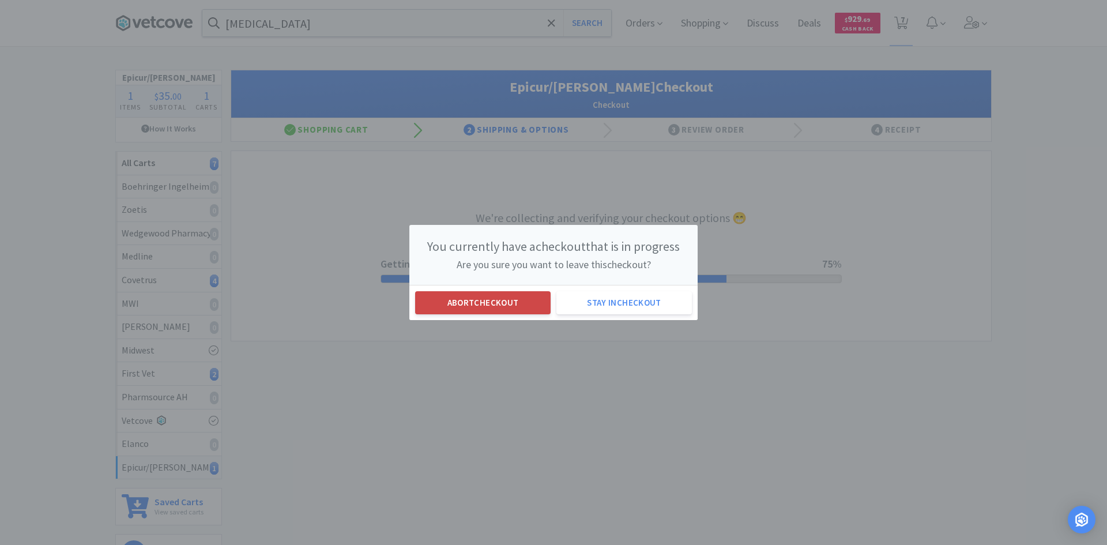
click at [454, 302] on button "Abort checkout" at bounding box center [483, 302] width 136 height 23
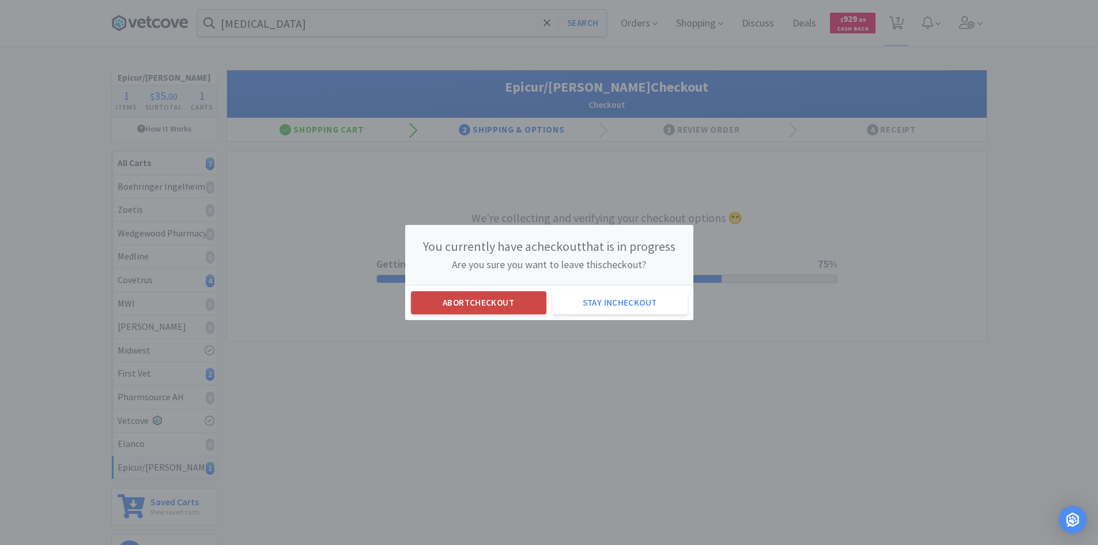
select select "1"
select select "6"
select select "1"
select select "2"
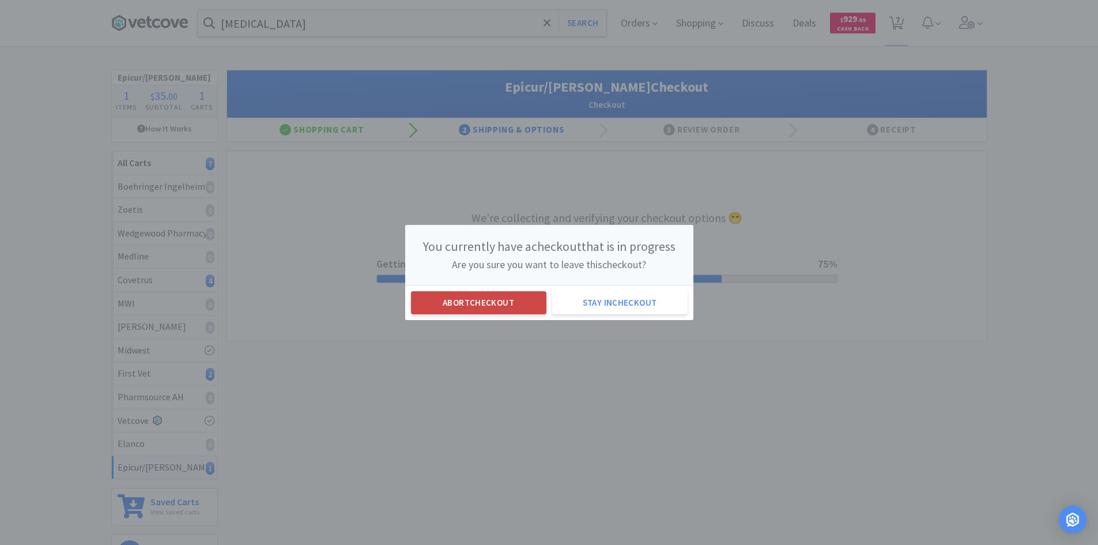
select select "10"
select select "1"
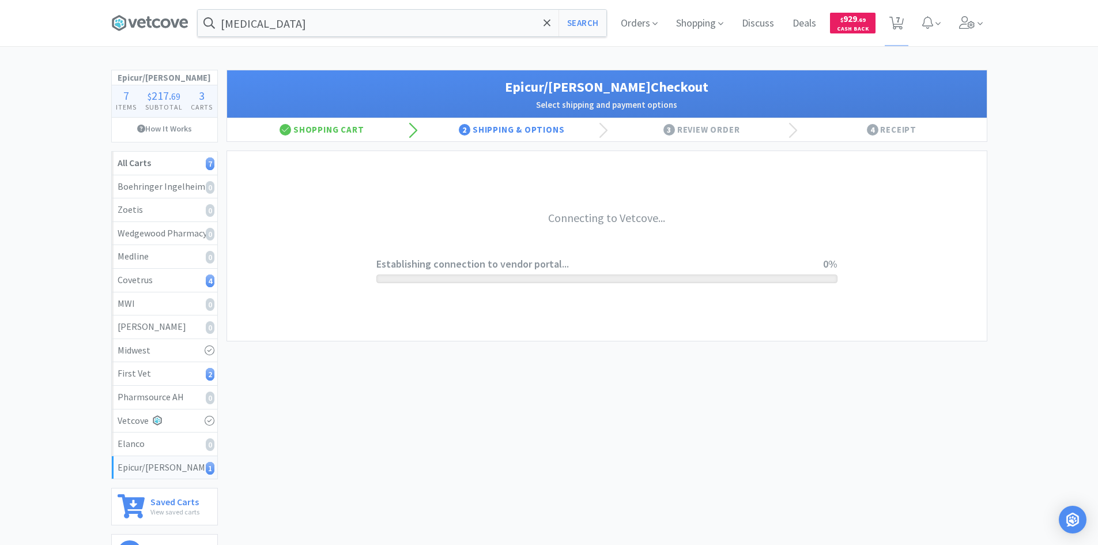
select select "0"
select select "754145438_3_2029"
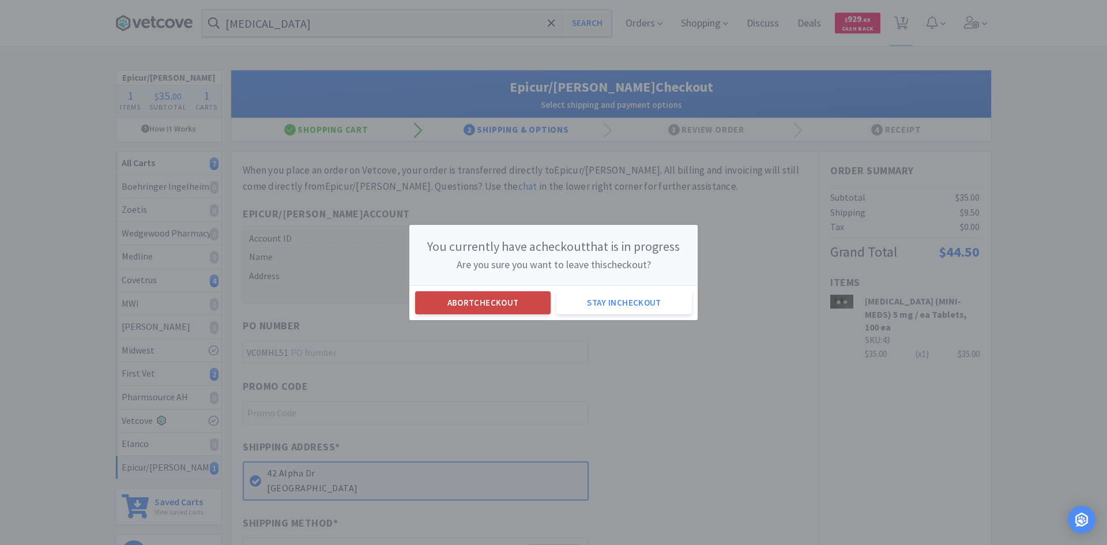
click at [514, 294] on button "Abort checkout" at bounding box center [483, 302] width 136 height 23
select select "1"
select select "6"
select select "1"
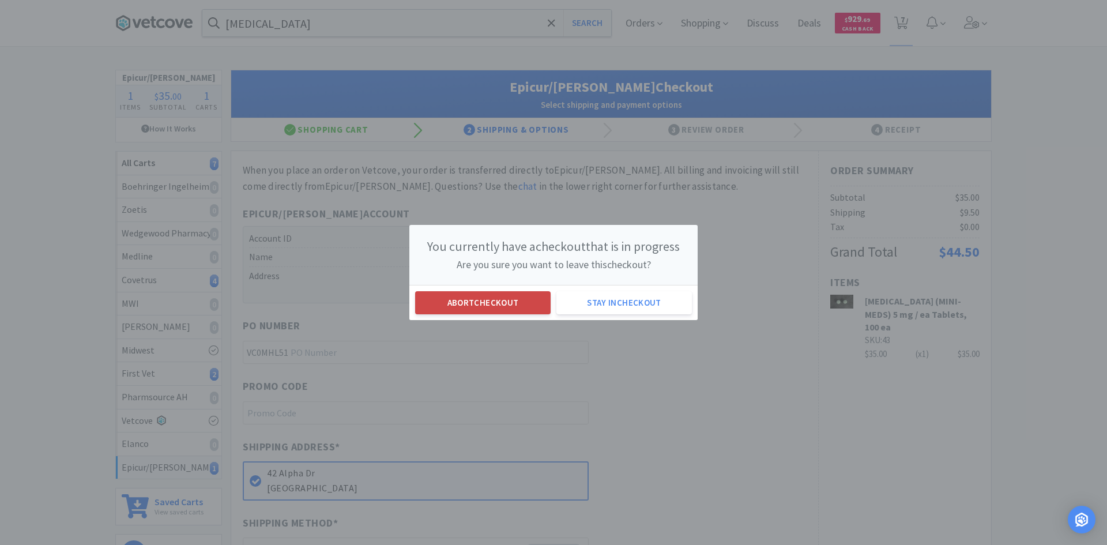
select select "2"
select select "10"
select select "1"
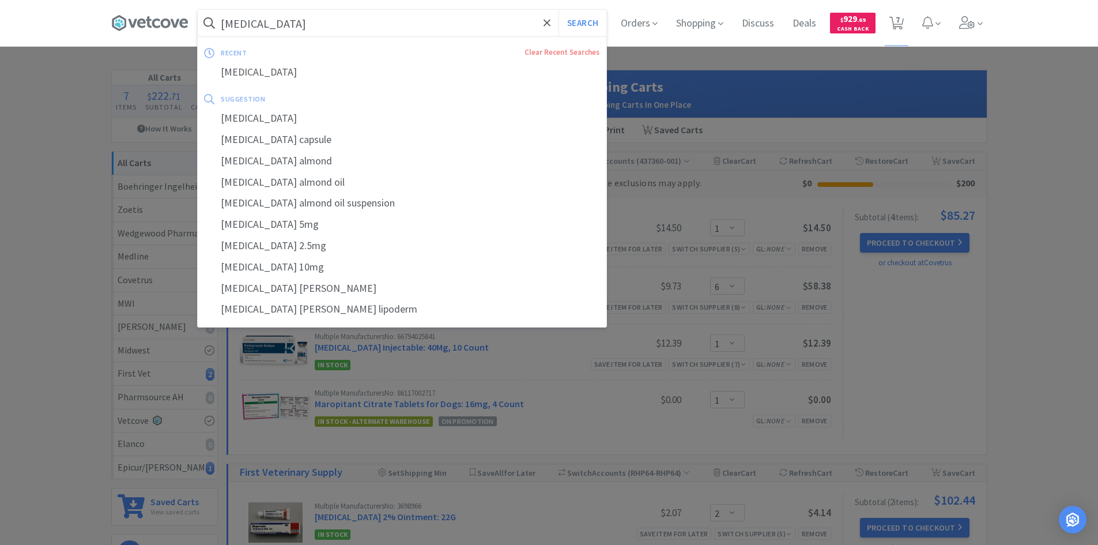
click at [302, 27] on input "[MEDICAL_DATA]" at bounding box center [402, 23] width 409 height 27
click at [559, 10] on button "Search" at bounding box center [583, 23] width 48 height 27
select select "1"
select select "6"
select select "1"
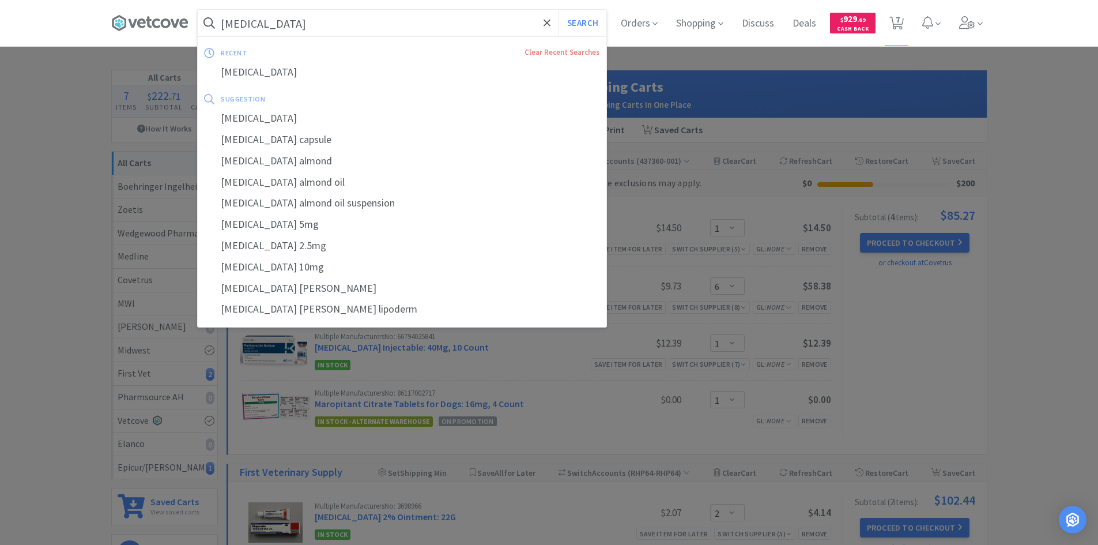
select select "2"
select select "10"
select select "1"
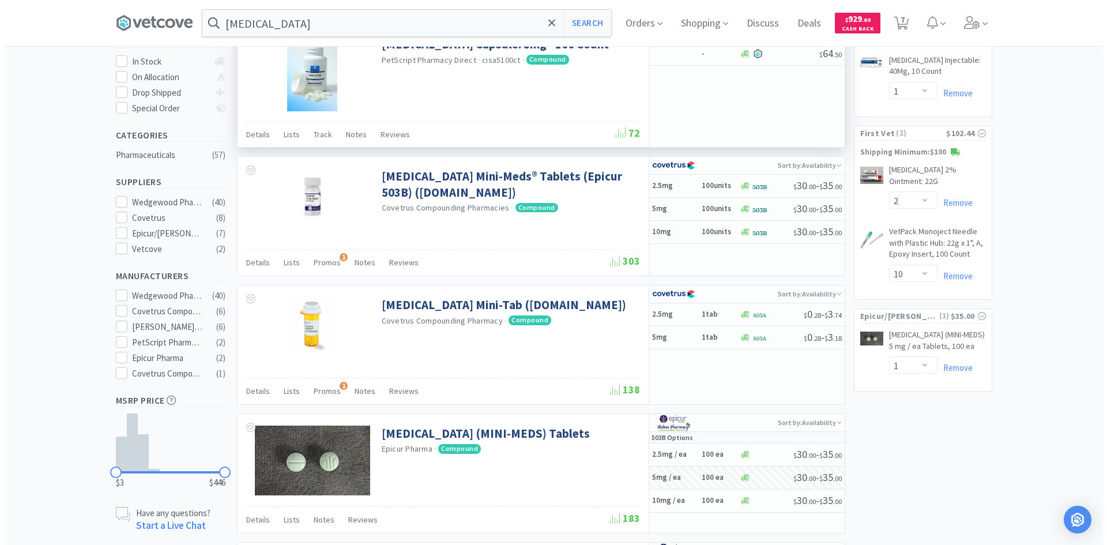
scroll to position [231, 0]
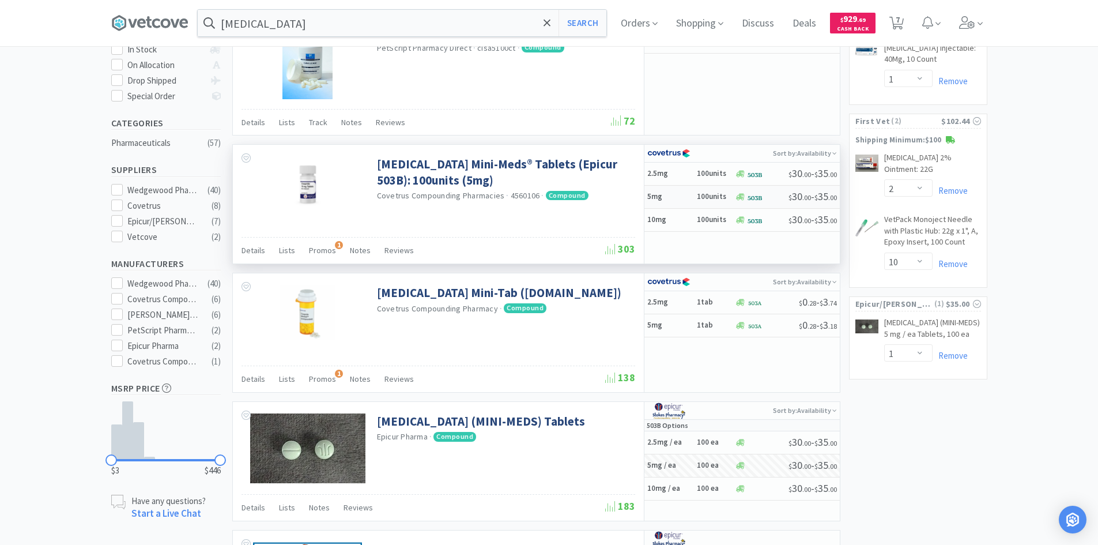
click at [679, 194] on h5 "5mg" at bounding box center [671, 197] width 46 height 10
select select "1"
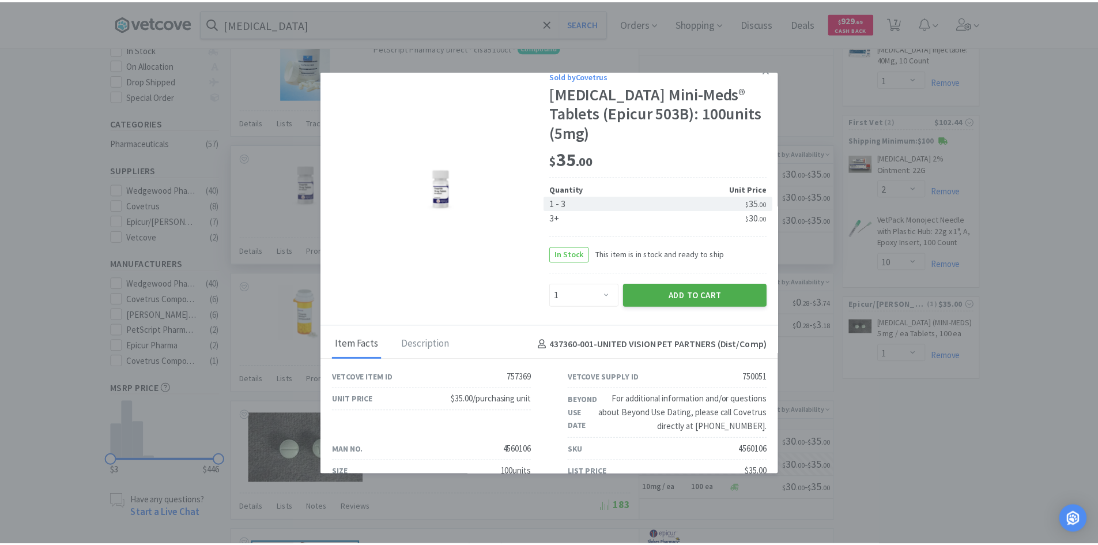
scroll to position [0, 0]
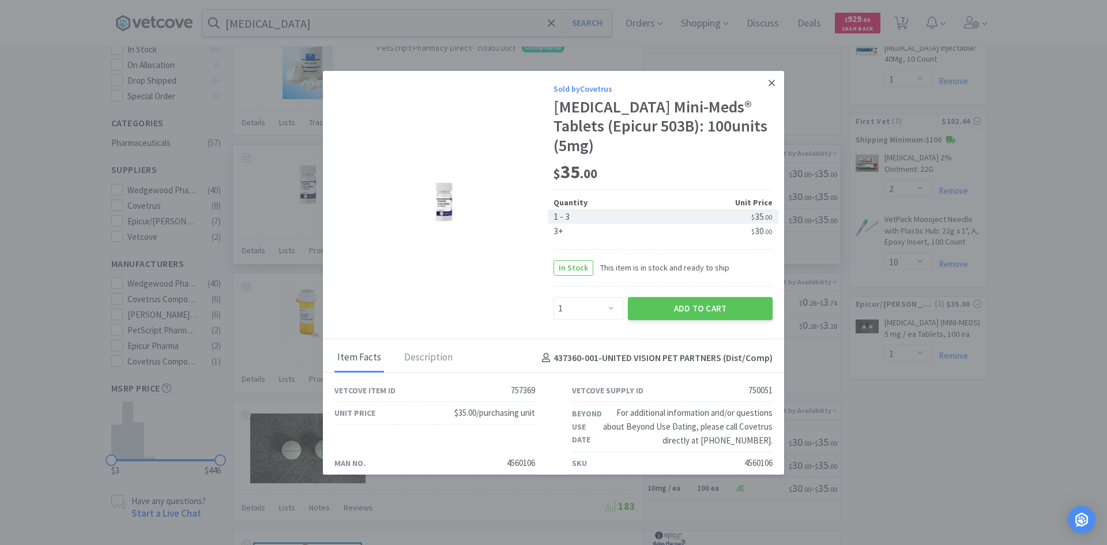
click at [769, 80] on icon at bounding box center [772, 83] width 6 height 6
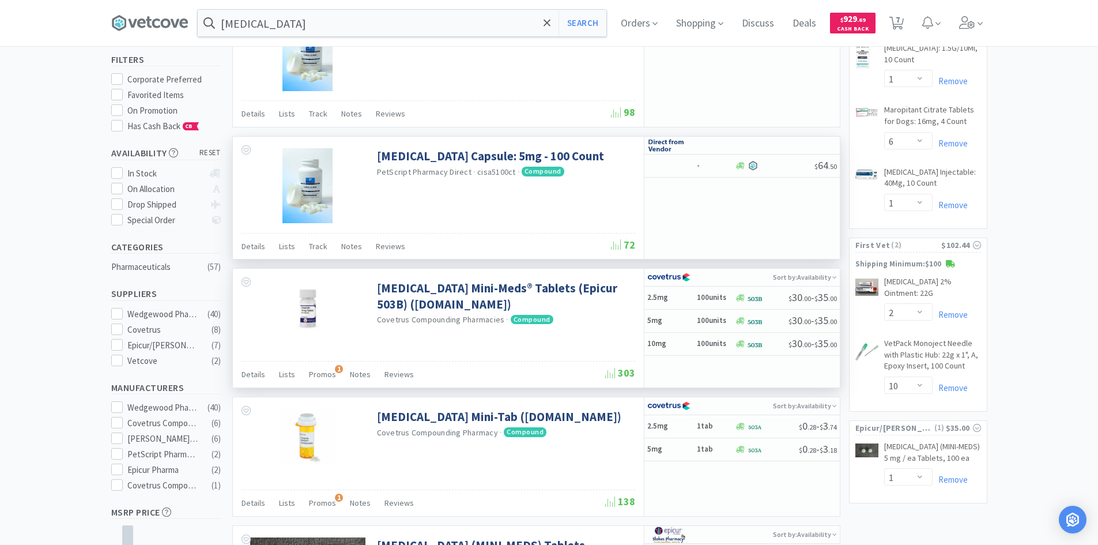
scroll to position [231, 0]
